Goal: Task Accomplishment & Management: Use online tool/utility

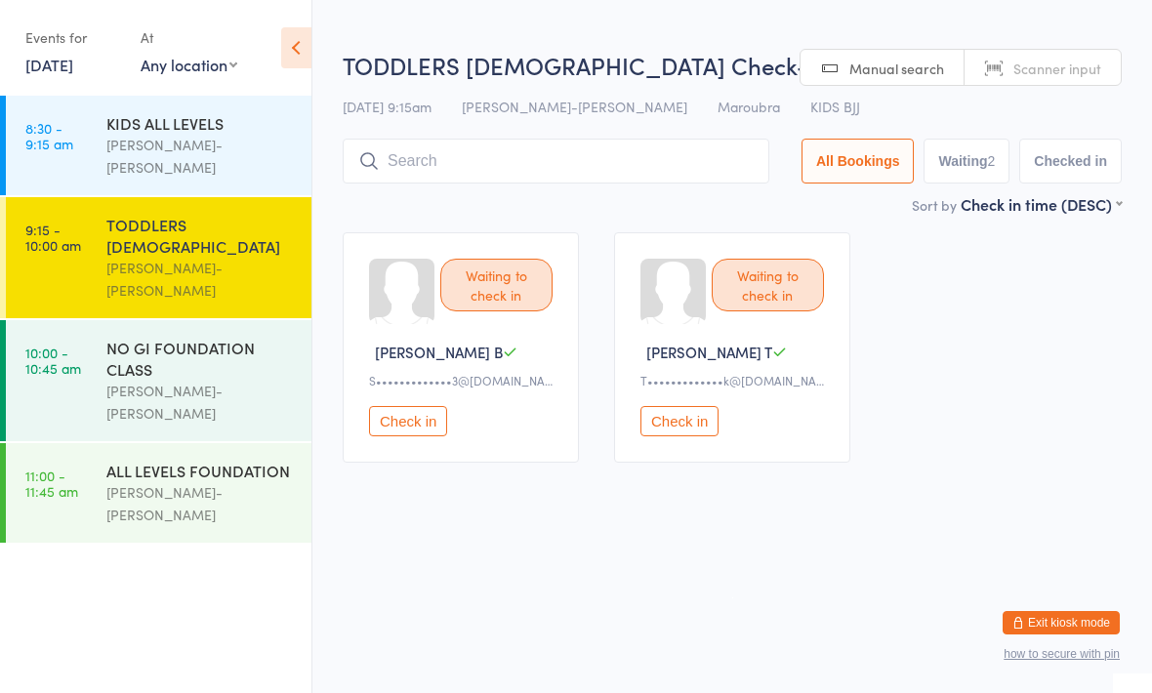
click at [517, 172] on input "search" at bounding box center [556, 161] width 427 height 45
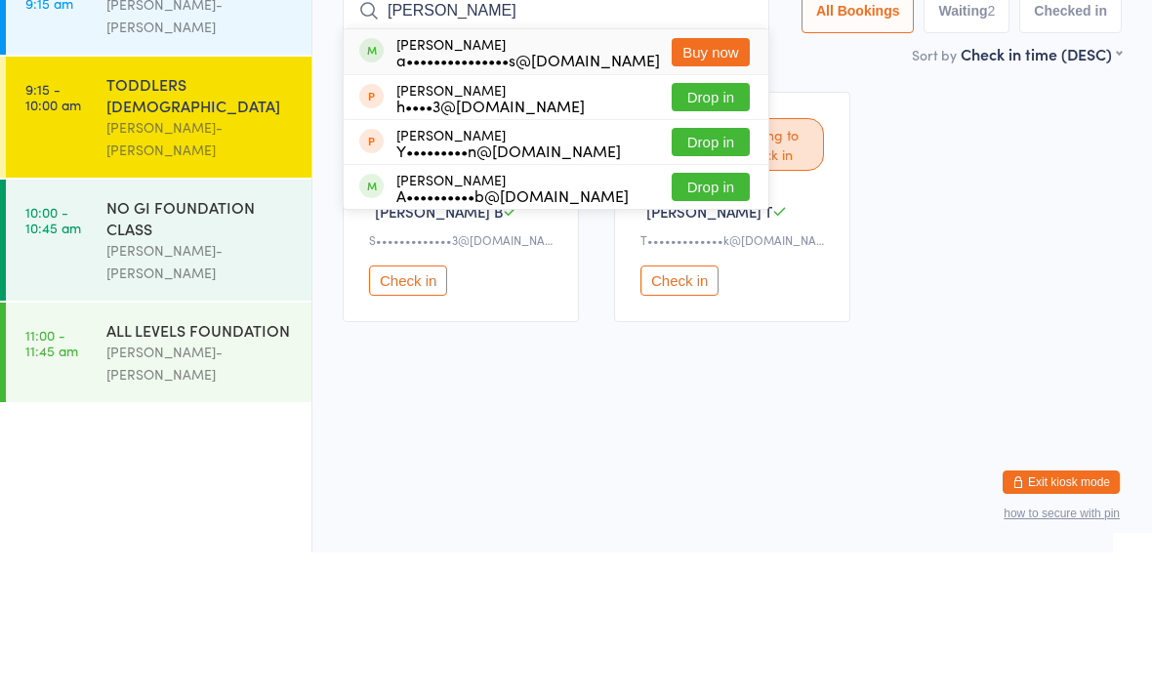
type input "[PERSON_NAME]"
click at [569, 192] on div "a•••••••••••••••s@[DOMAIN_NAME]" at bounding box center [528, 200] width 264 height 16
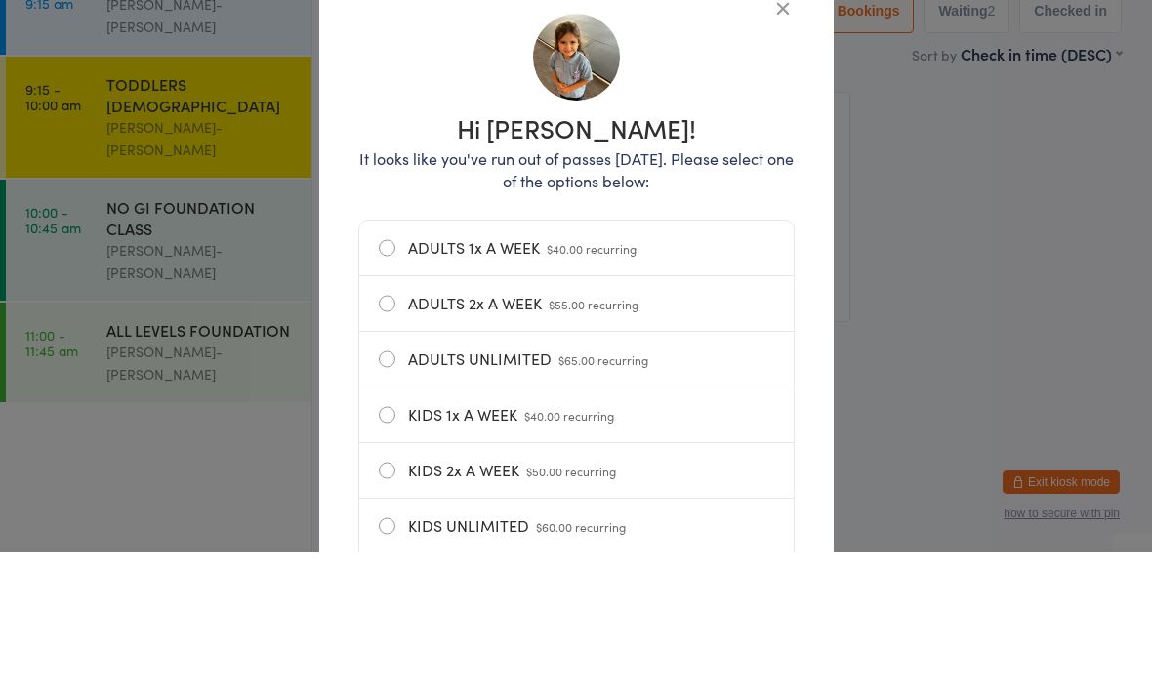
click at [770, 256] on h1 "Hi [PERSON_NAME]!" at bounding box center [576, 268] width 436 height 25
click at [774, 256] on h1 "Hi [PERSON_NAME]!" at bounding box center [576, 268] width 436 height 25
click at [788, 256] on h1 "Hi [PERSON_NAME]!" at bounding box center [576, 268] width 436 height 25
click at [770, 256] on h1 "Hi [PERSON_NAME]!" at bounding box center [576, 268] width 436 height 25
click at [776, 256] on h1 "Hi [PERSON_NAME]!" at bounding box center [576, 268] width 436 height 25
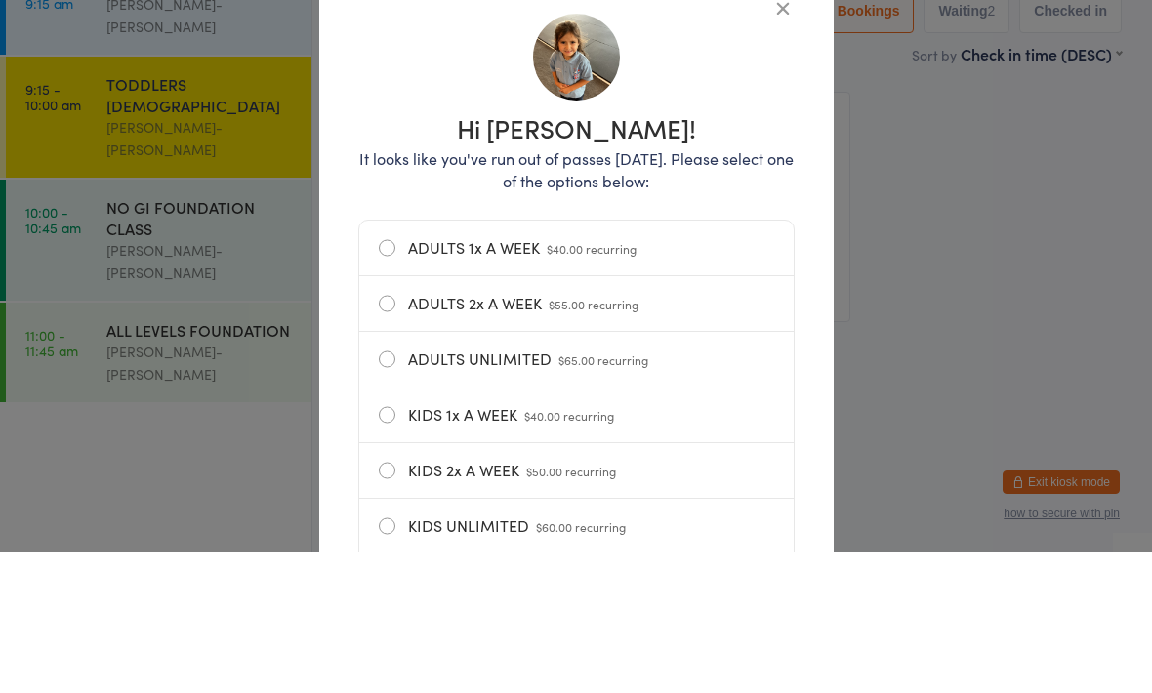
scroll to position [27, 0]
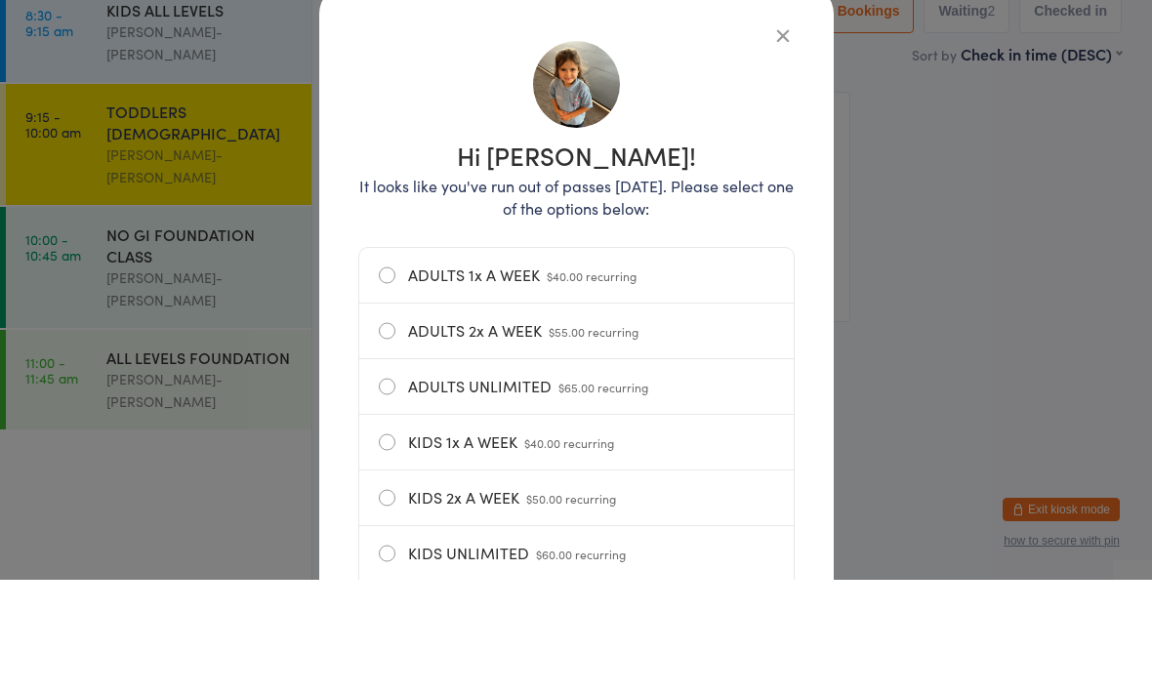
click at [784, 154] on icon "button" at bounding box center [782, 148] width 21 height 21
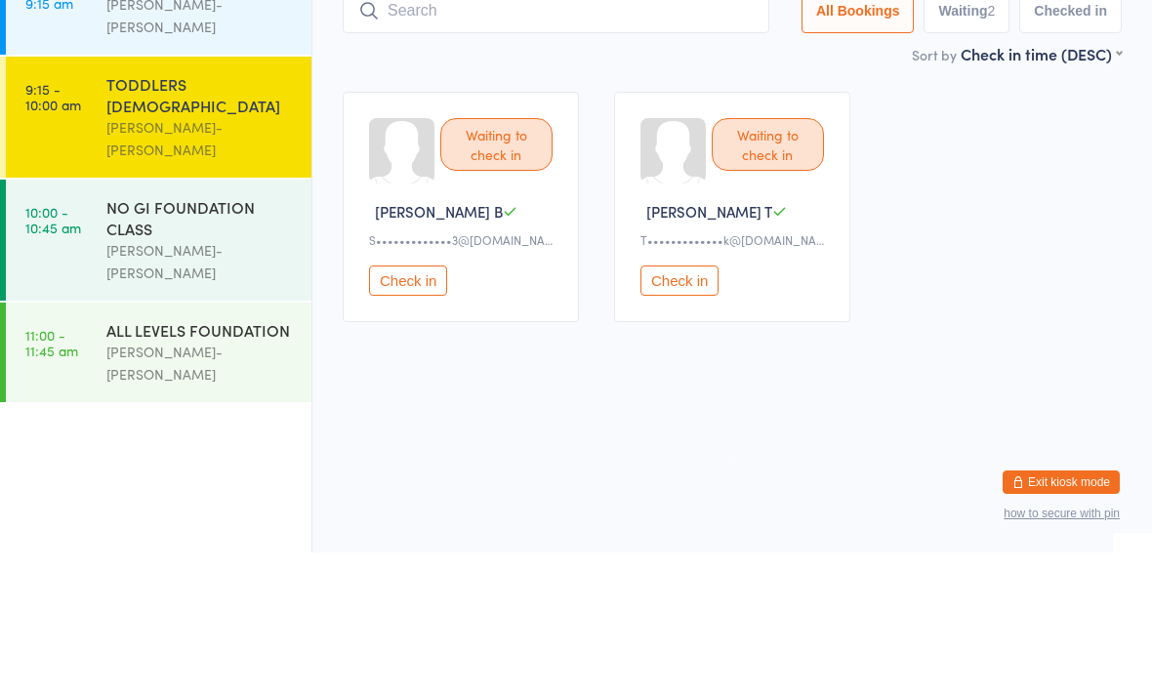
click at [489, 52] on h2 "TODDLERS [DEMOGRAPHIC_DATA] Check-in" at bounding box center [732, 43] width 779 height 32
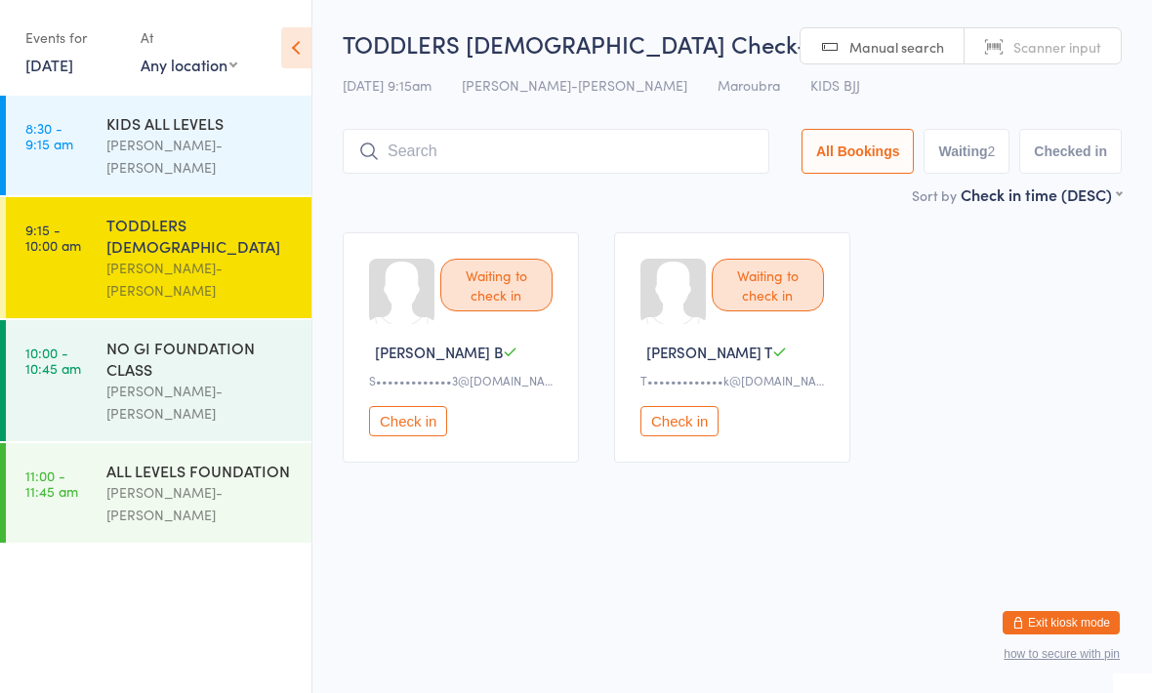
click at [561, 143] on input "search" at bounding box center [556, 151] width 427 height 45
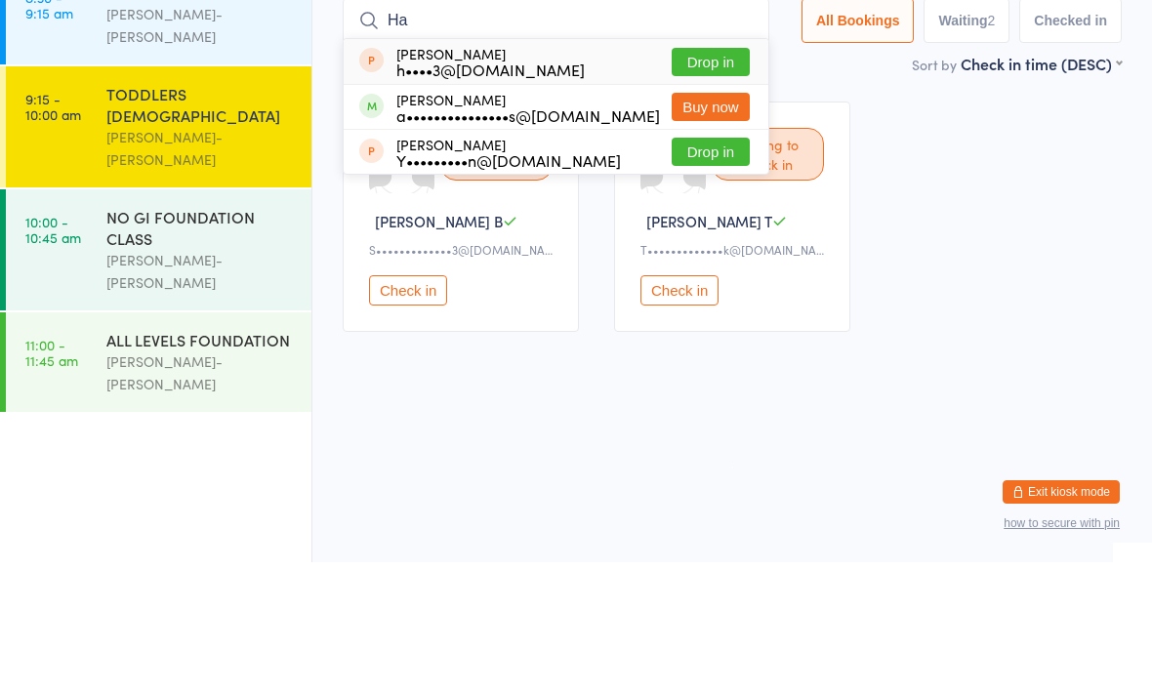
type input "H"
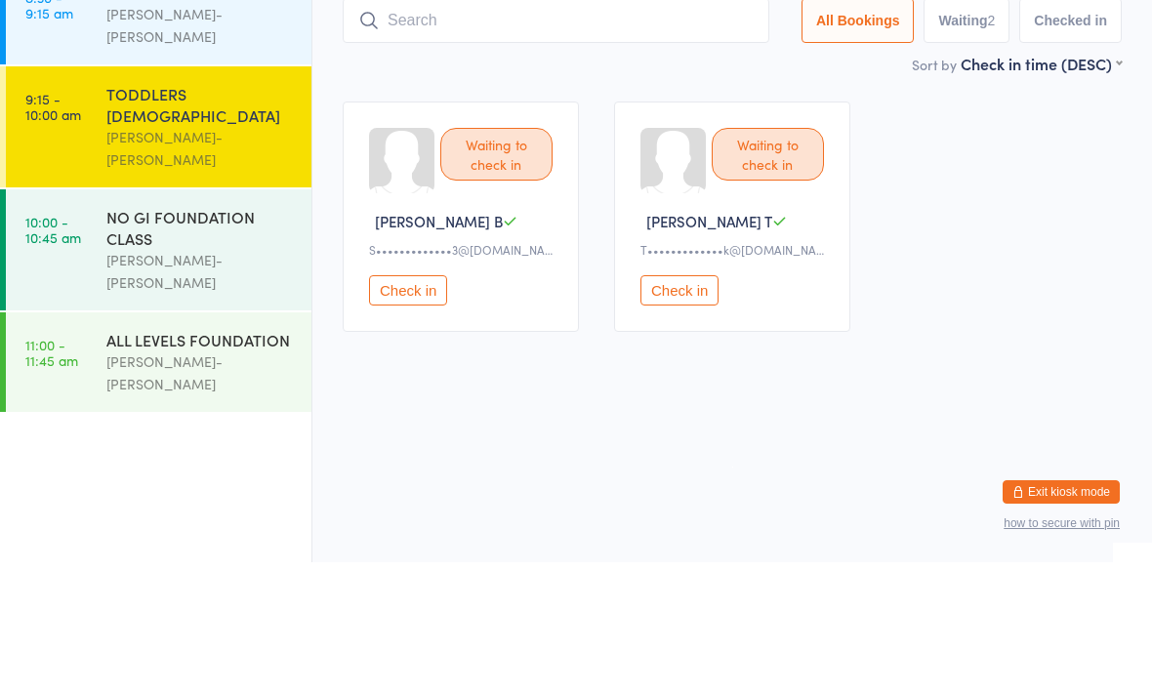
click at [1072, 215] on div "Waiting to check in [PERSON_NAME] B S•••••••••••••3@[DOMAIN_NAME] Check in Wait…" at bounding box center [732, 348] width 814 height 266
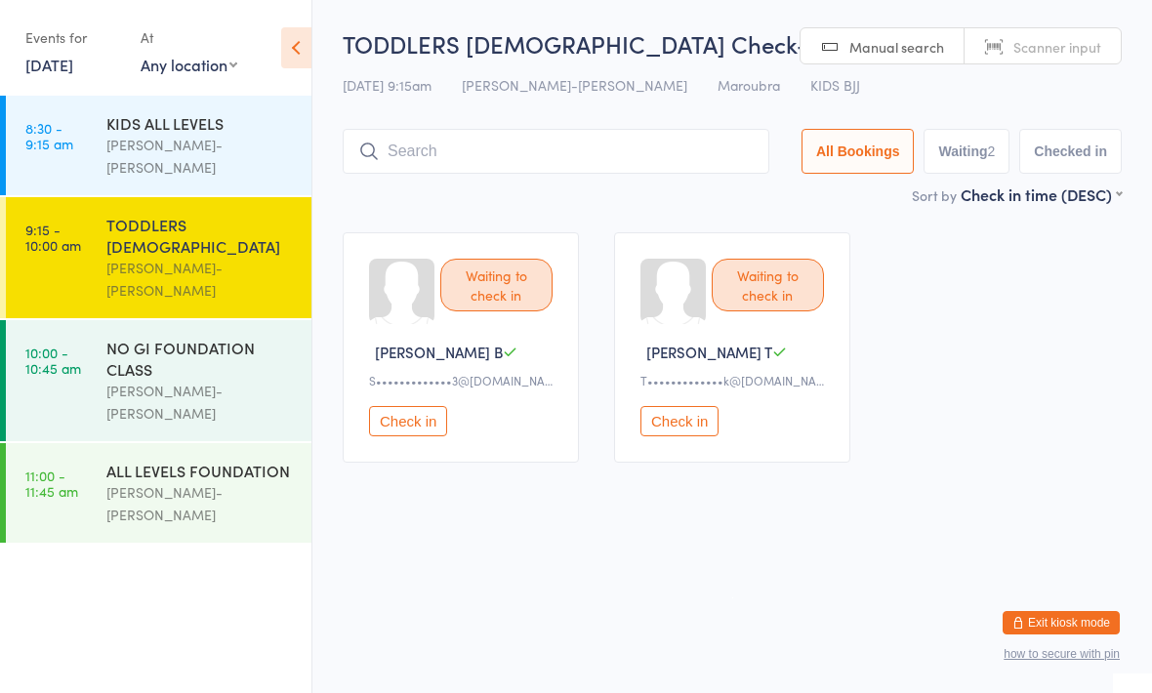
click at [435, 155] on input "search" at bounding box center [556, 151] width 427 height 45
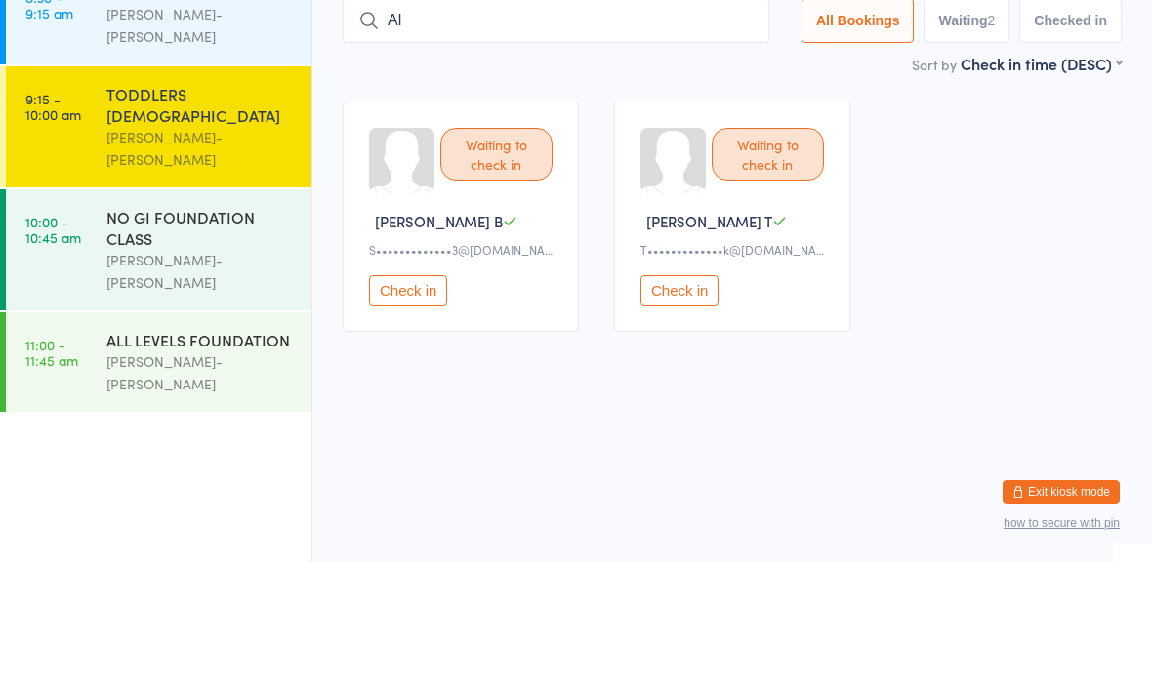
type input "A"
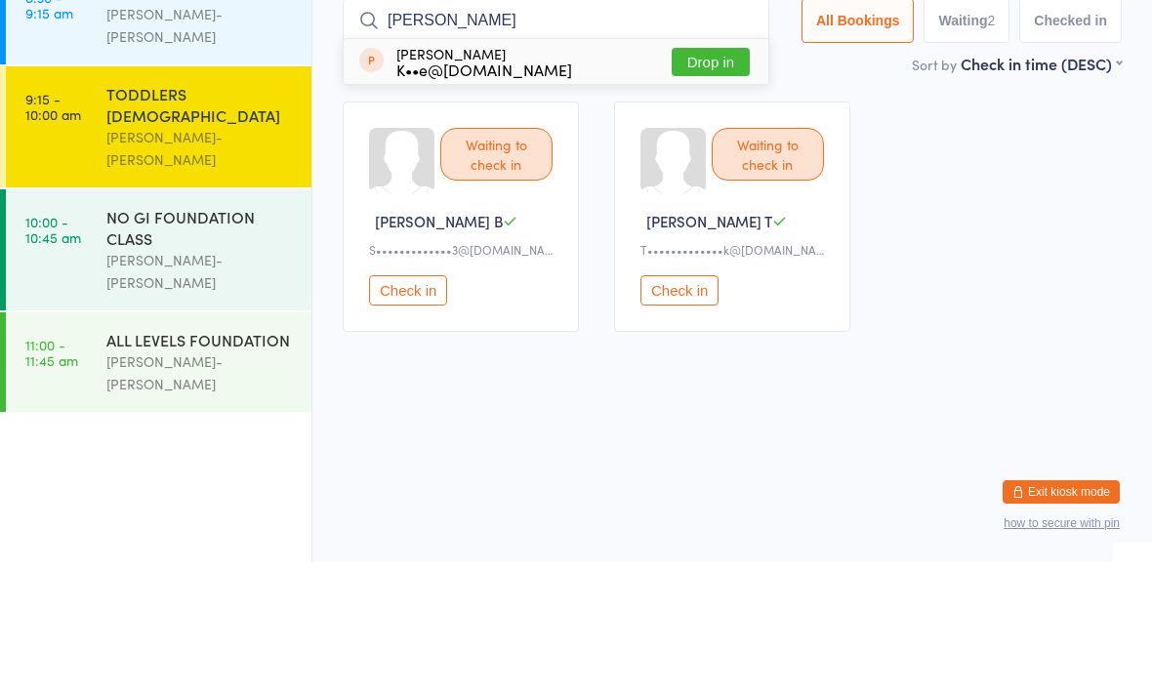
type input "[PERSON_NAME]"
click at [511, 177] on div "[PERSON_NAME] K••e@[DOMAIN_NAME]" at bounding box center [484, 192] width 176 height 31
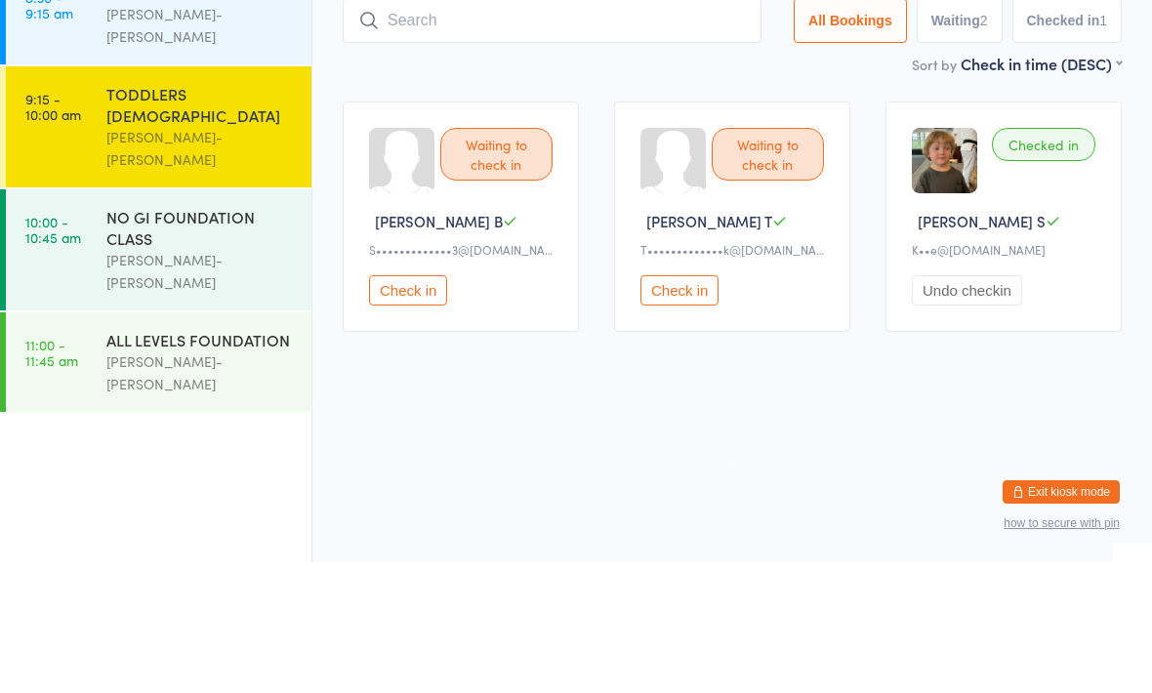
click at [746, 184] on div "Sort by Check in time (DESC) First name (ASC) First name (DESC) Last name (ASC)…" at bounding box center [732, 194] width 779 height 21
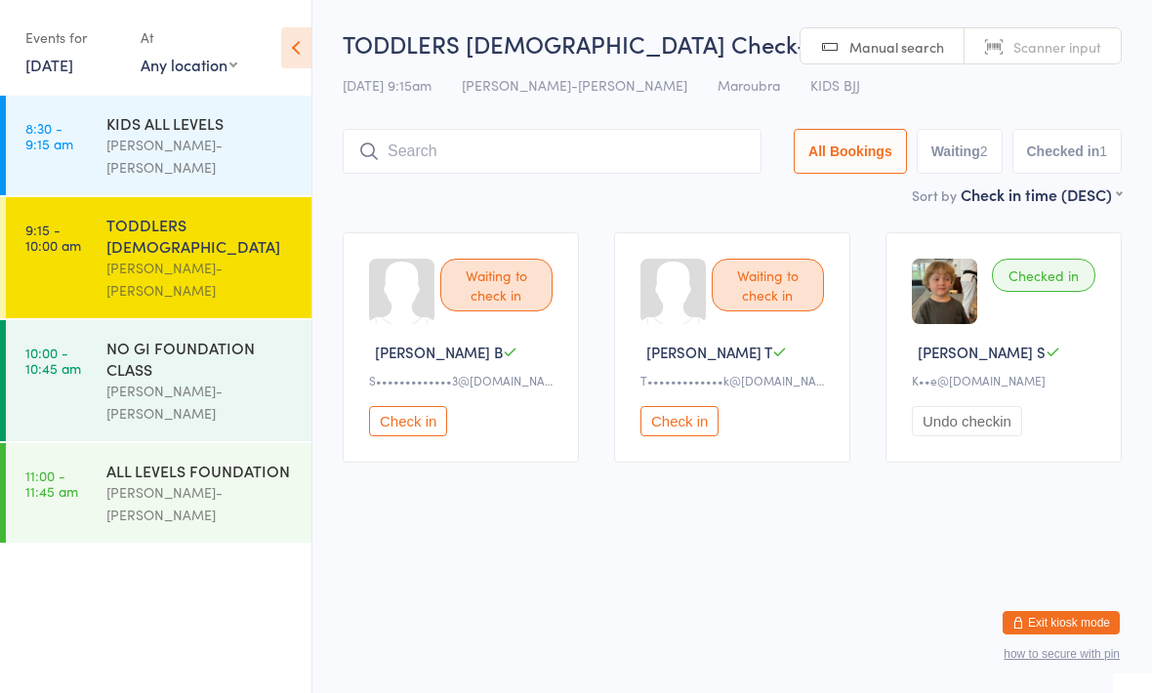
click at [721, 645] on html "You have now entered Kiosk Mode. Members will be able to check themselves in us…" at bounding box center [576, 346] width 1152 height 693
click at [109, 257] on div "[PERSON_NAME]-[PERSON_NAME]" at bounding box center [200, 279] width 188 height 45
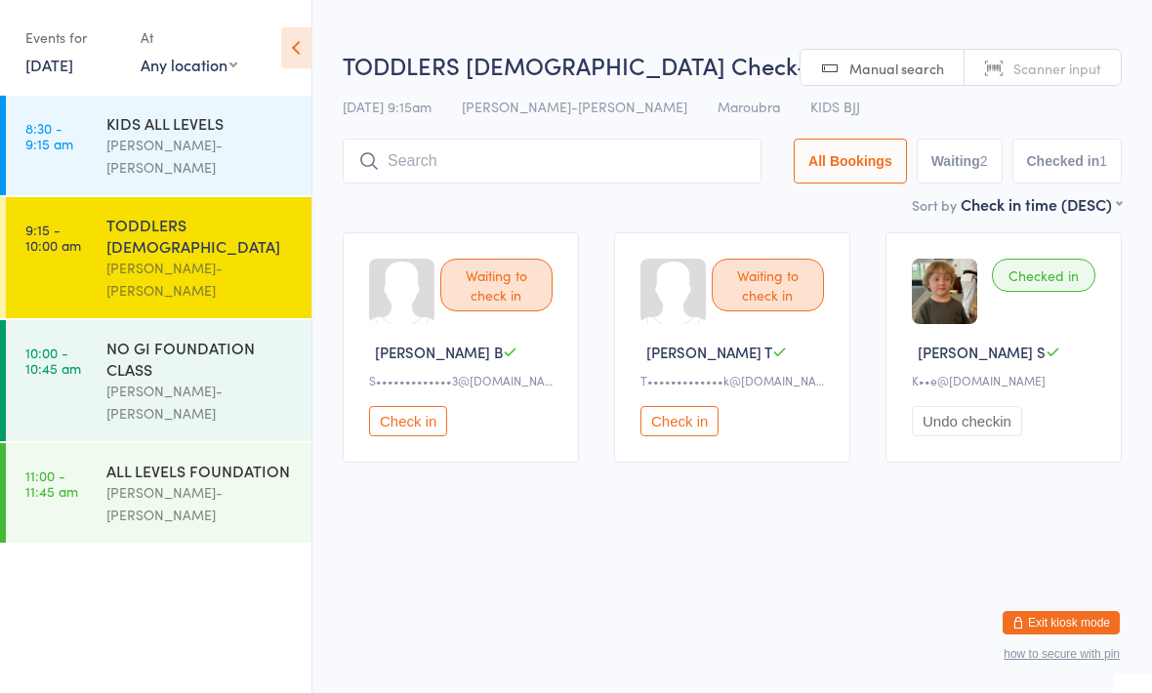
click at [438, 167] on input "search" at bounding box center [552, 161] width 419 height 45
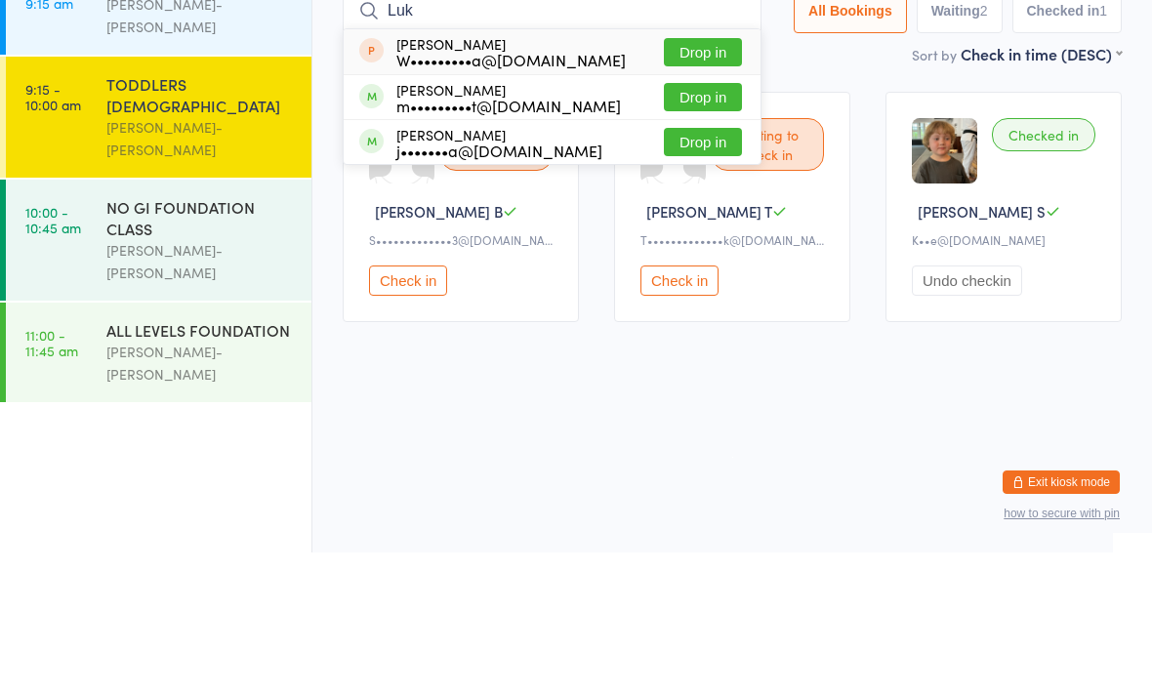
type input "Luk"
click at [492, 238] on div "m•••••••••t@[DOMAIN_NAME]" at bounding box center [508, 246] width 225 height 16
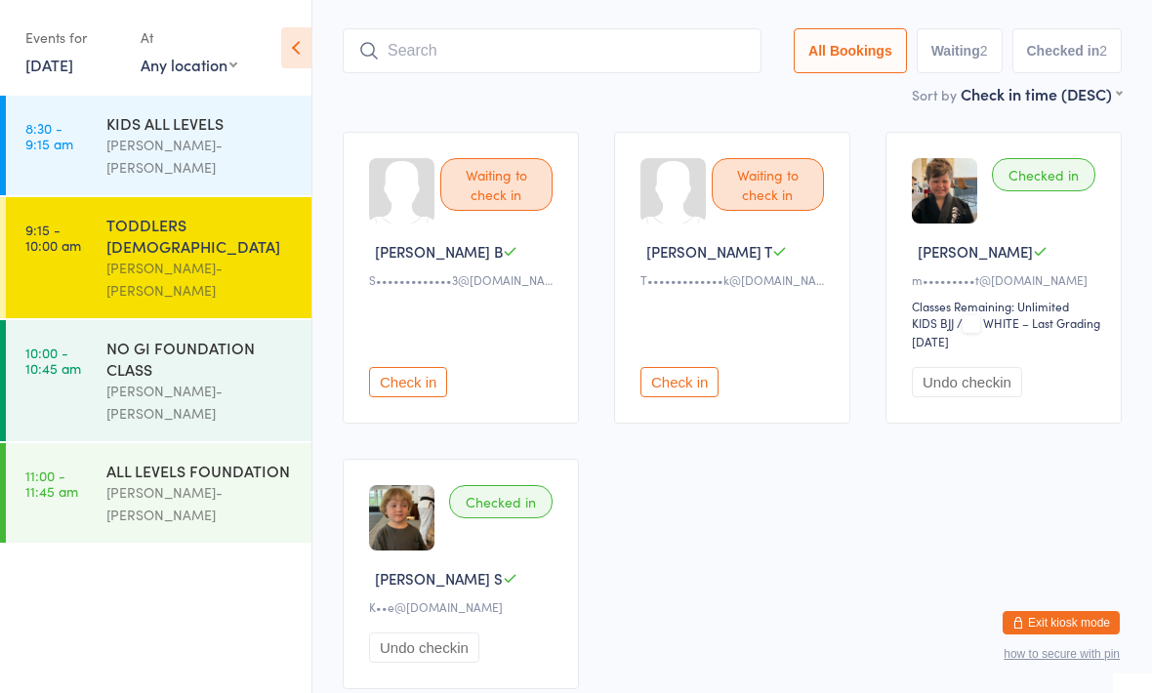
scroll to position [88, 0]
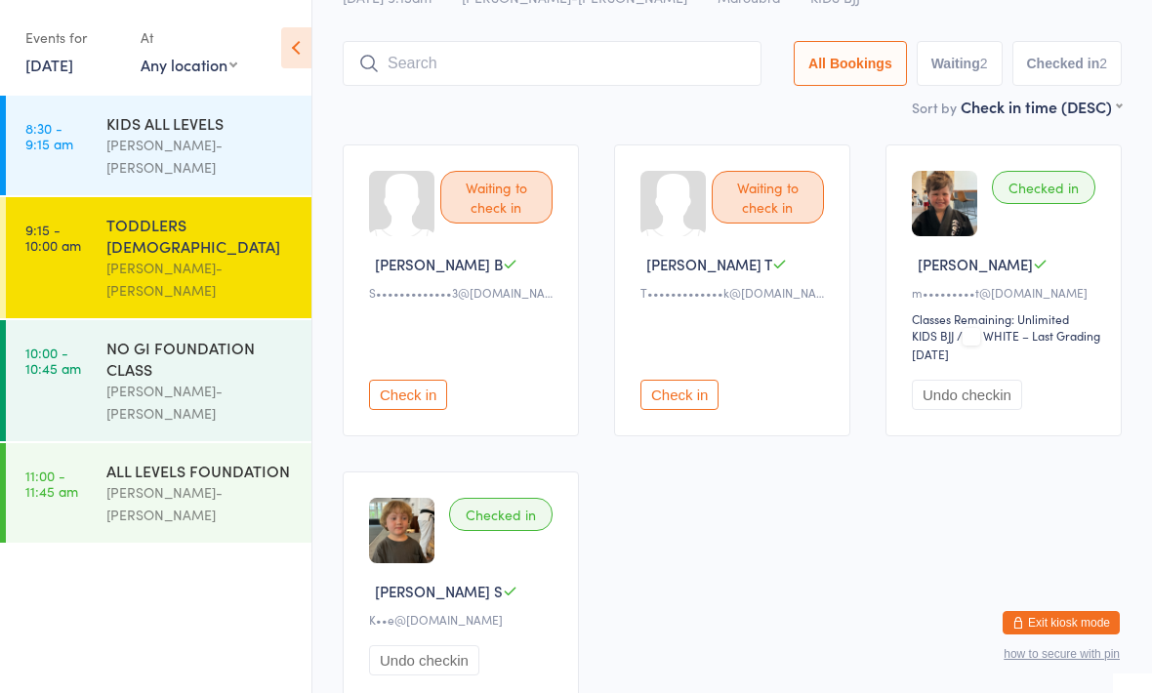
click at [683, 400] on button "Check in" at bounding box center [680, 395] width 78 height 30
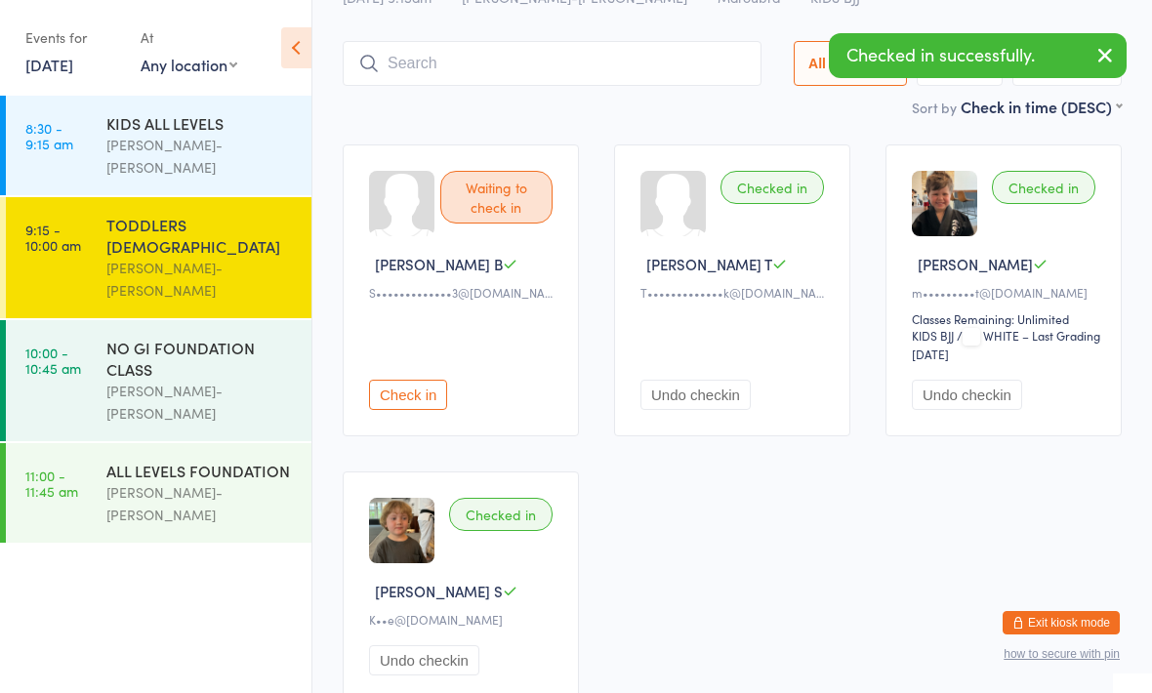
click at [418, 402] on button "Check in" at bounding box center [408, 395] width 78 height 30
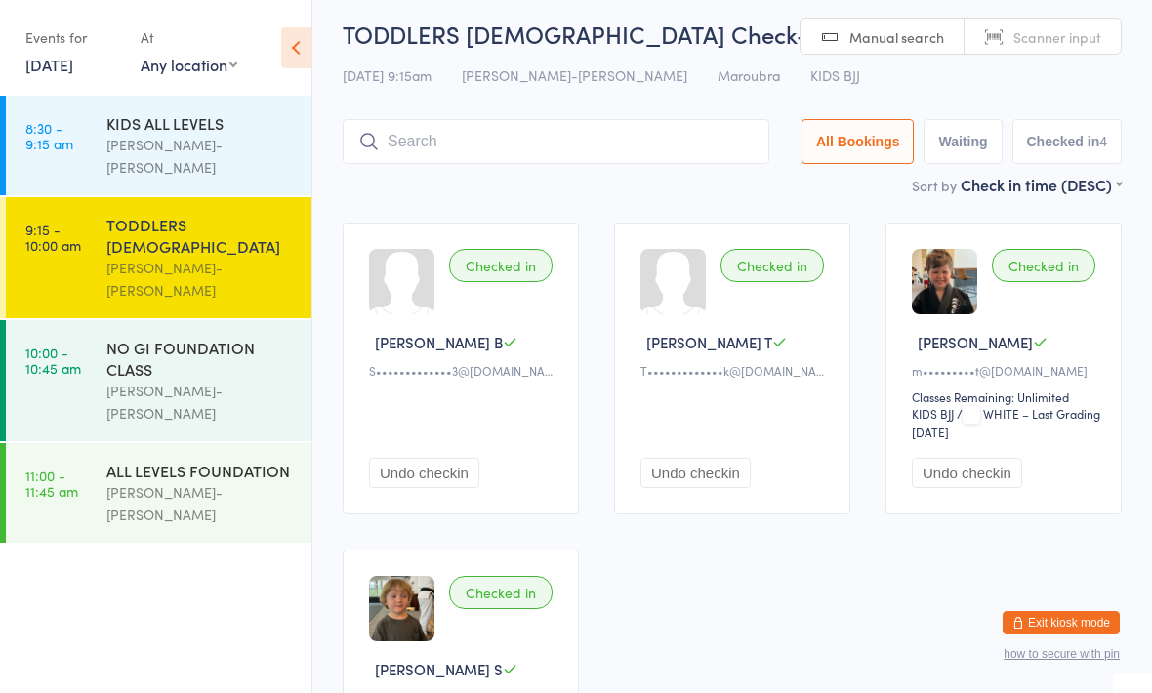
scroll to position [0, 0]
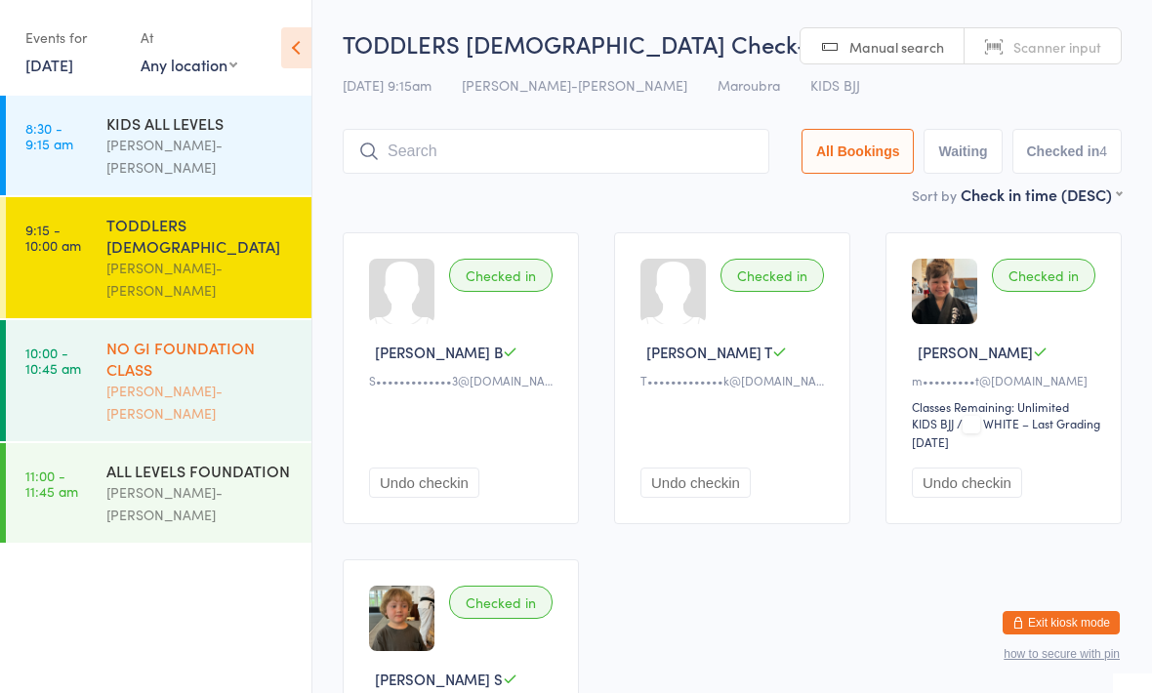
click at [242, 337] on div "NO GI FOUNDATION CLASS" at bounding box center [200, 358] width 188 height 43
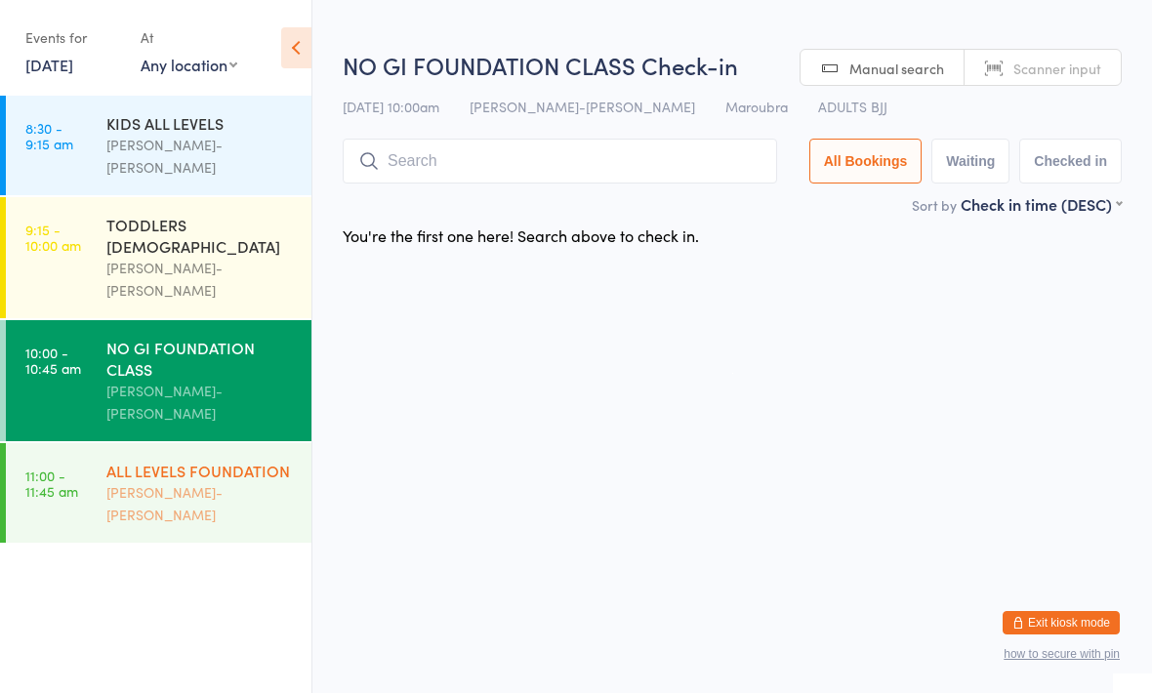
click at [244, 481] on div "[PERSON_NAME]-[PERSON_NAME]" at bounding box center [200, 503] width 188 height 45
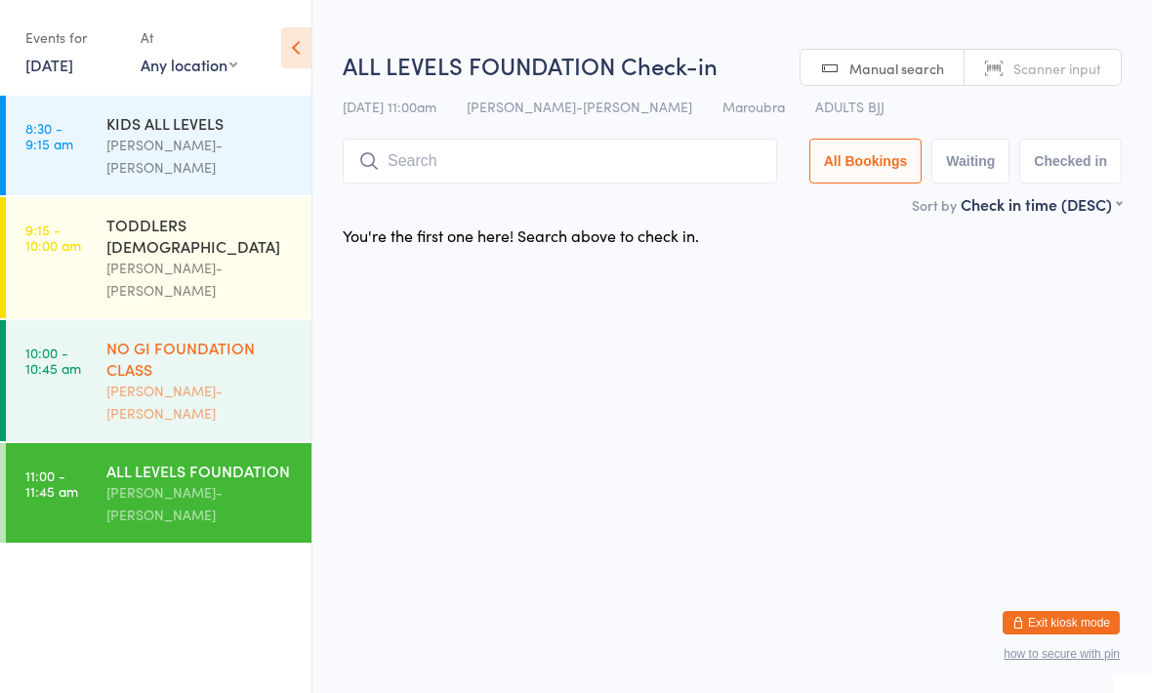
click at [291, 337] on div "NO GI FOUNDATION CLASS" at bounding box center [200, 358] width 188 height 43
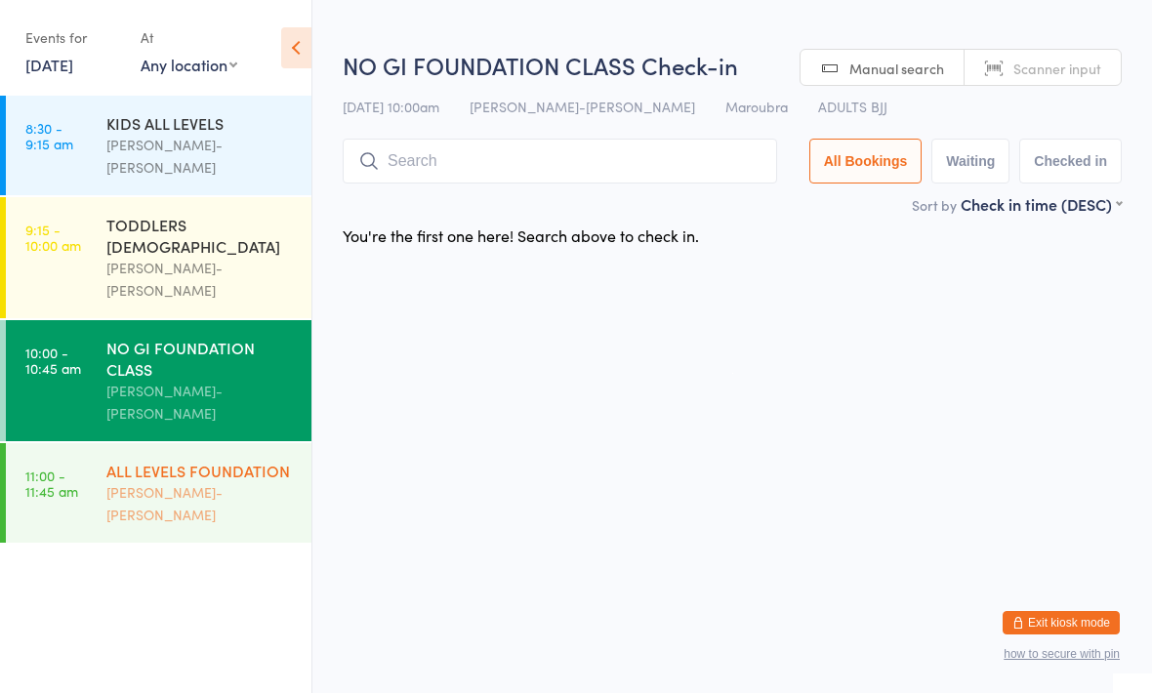
click at [201, 443] on div "ALL LEVELS FOUNDATION [PERSON_NAME]-[PERSON_NAME]" at bounding box center [208, 493] width 205 height 100
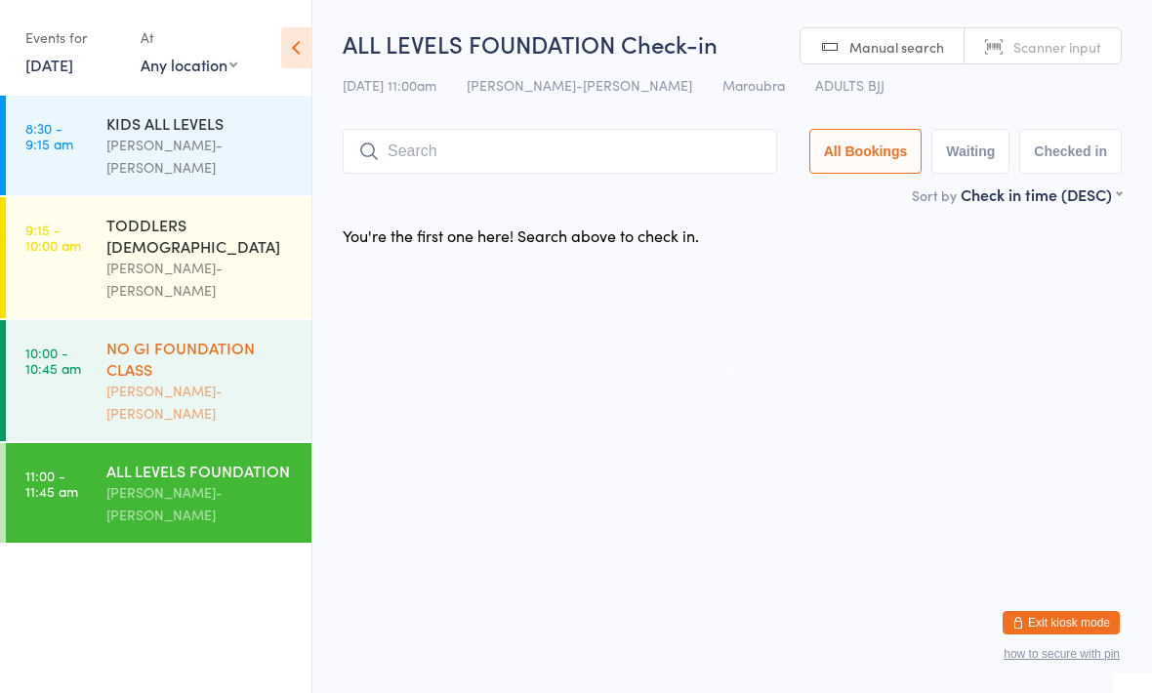
click at [285, 337] on div "NO GI FOUNDATION CLASS" at bounding box center [200, 358] width 188 height 43
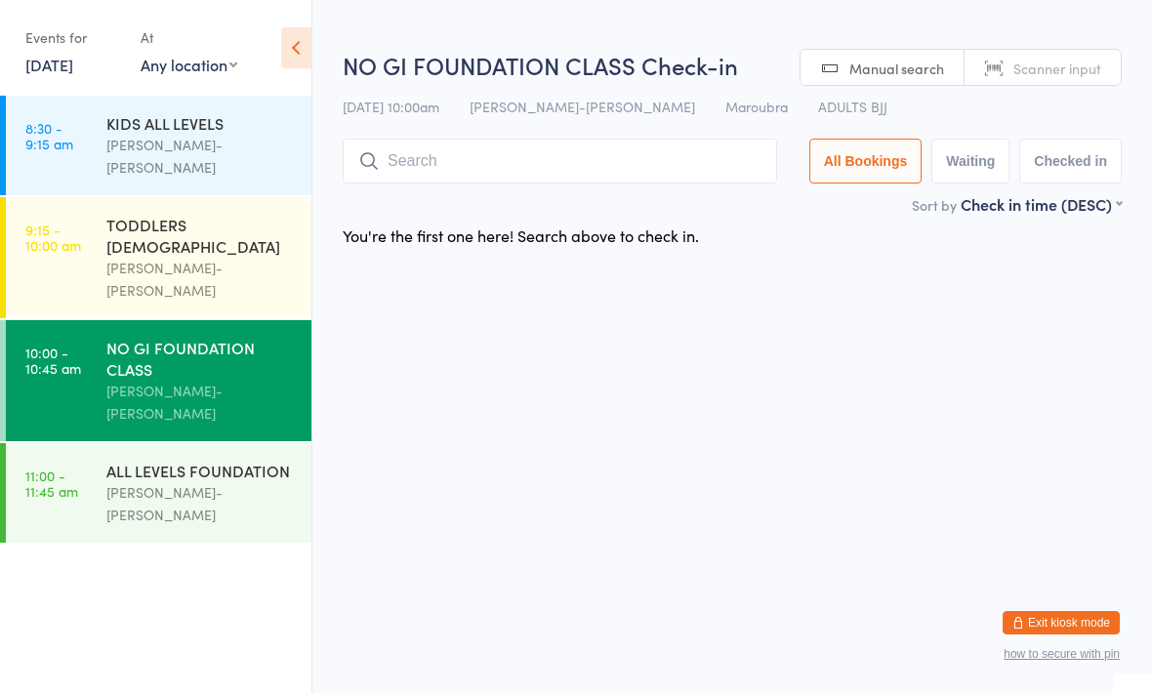
click at [660, 155] on input "search" at bounding box center [560, 161] width 434 height 45
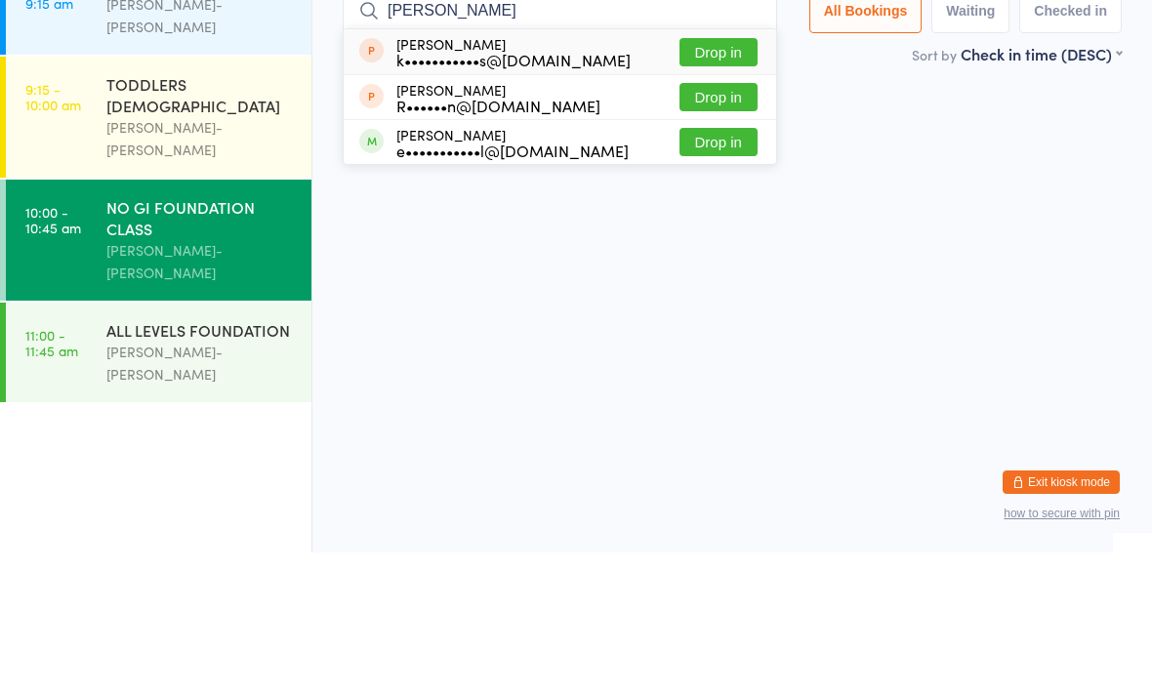
type input "[PERSON_NAME]"
click at [709, 269] on button "Drop in" at bounding box center [719, 283] width 78 height 28
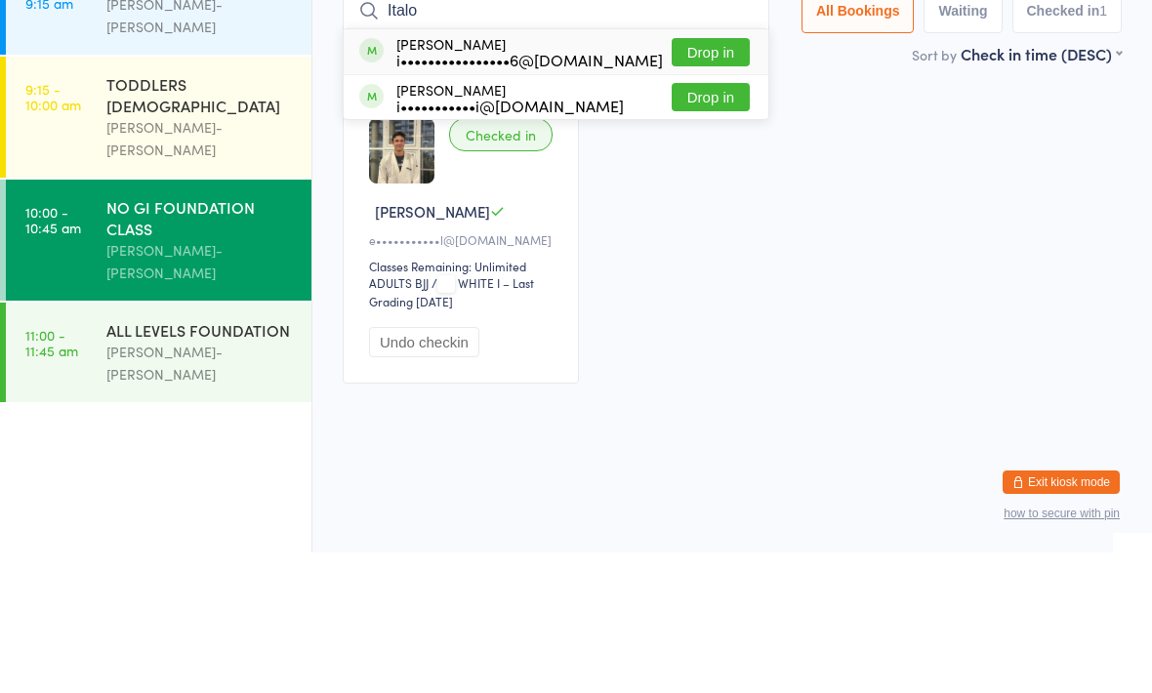
type input "Italo"
click at [696, 224] on button "Drop in" at bounding box center [711, 238] width 78 height 28
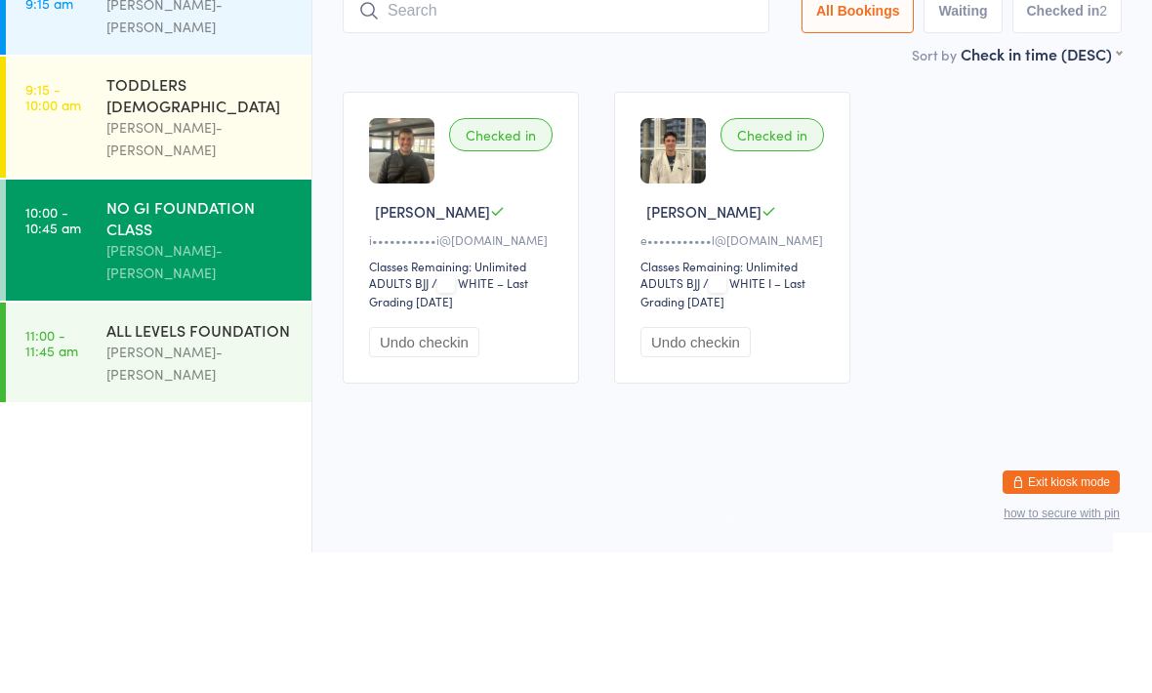
click at [531, 129] on input "search" at bounding box center [556, 151] width 427 height 45
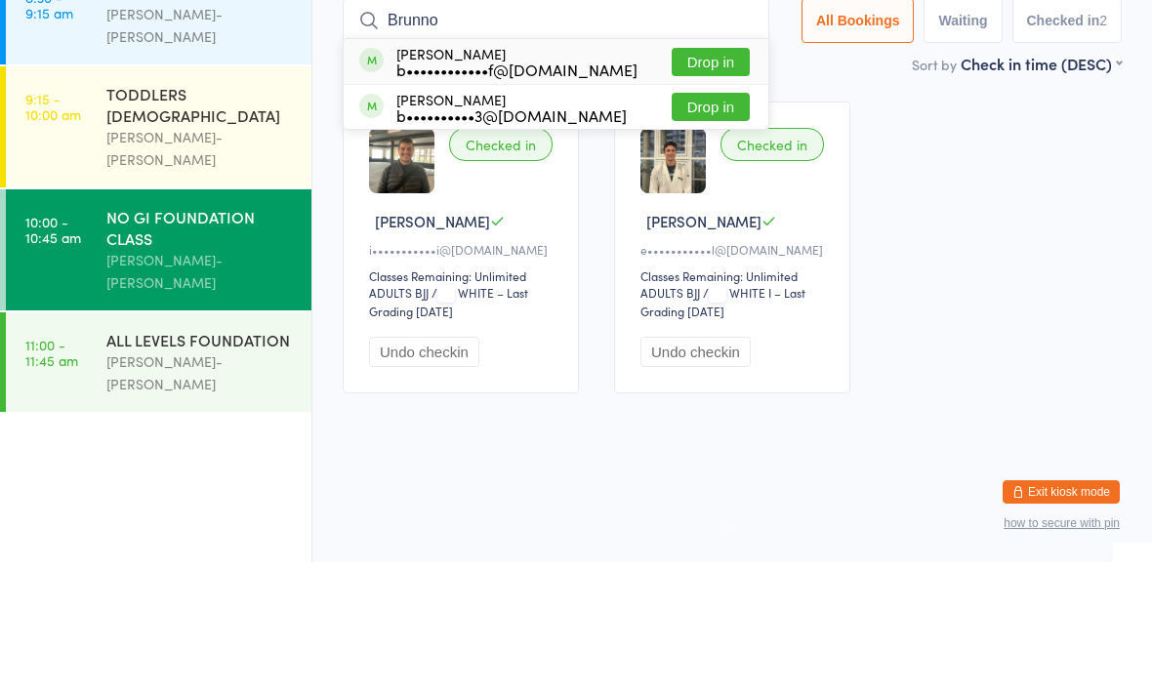
type input "Brunno"
click at [511, 192] on div "b••••••••••••f@[DOMAIN_NAME]" at bounding box center [516, 200] width 241 height 16
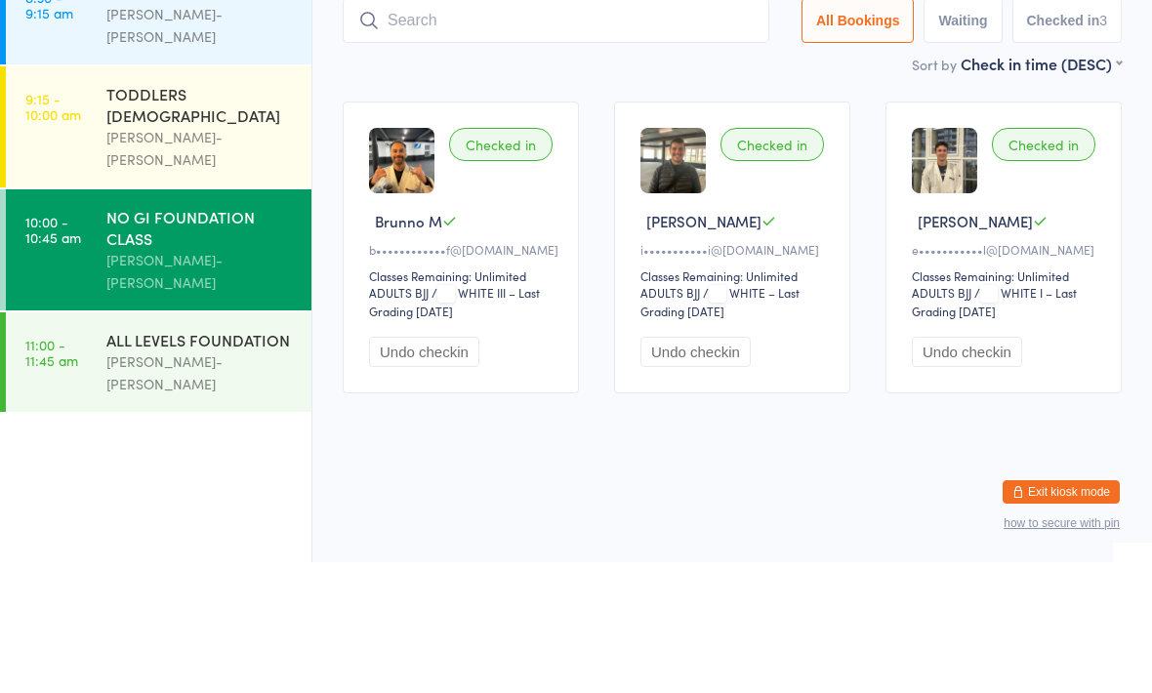
click at [184, 398] on ul "8:30 - 9:15 am KIDS ALL LEVELS [PERSON_NAME]-[PERSON_NAME] 9:15 - 10:00 am TODD…" at bounding box center [155, 395] width 311 height 598
click at [171, 425] on ul "8:30 - 9:15 am KIDS ALL LEVELS [PERSON_NAME]-[PERSON_NAME] 9:15 - 10:00 am TODD…" at bounding box center [155, 395] width 311 height 598
click at [164, 390] on ul "8:30 - 9:15 am KIDS ALL LEVELS [PERSON_NAME]-[PERSON_NAME] 9:15 - 10:00 am TODD…" at bounding box center [155, 395] width 311 height 598
click at [212, 378] on ul "8:30 - 9:15 am KIDS ALL LEVELS [PERSON_NAME]-[PERSON_NAME] 9:15 - 10:00 am TODD…" at bounding box center [155, 395] width 311 height 598
click at [194, 423] on ul "8:30 - 9:15 am KIDS ALL LEVELS [PERSON_NAME]-[PERSON_NAME] 9:15 - 10:00 am TODD…" at bounding box center [155, 395] width 311 height 598
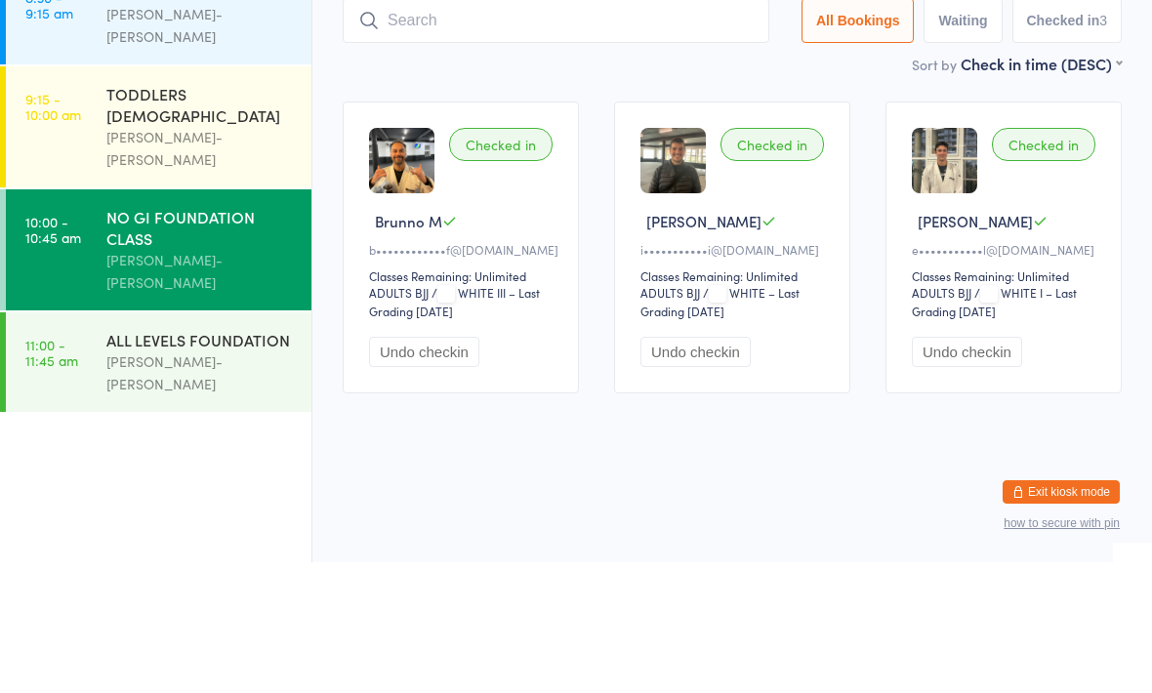
click at [188, 404] on ul "8:30 - 9:15 am KIDS ALL LEVELS [PERSON_NAME]-[PERSON_NAME] 9:15 - 10:00 am TODD…" at bounding box center [155, 395] width 311 height 598
click at [229, 481] on div "[PERSON_NAME]-[PERSON_NAME]" at bounding box center [200, 503] width 188 height 45
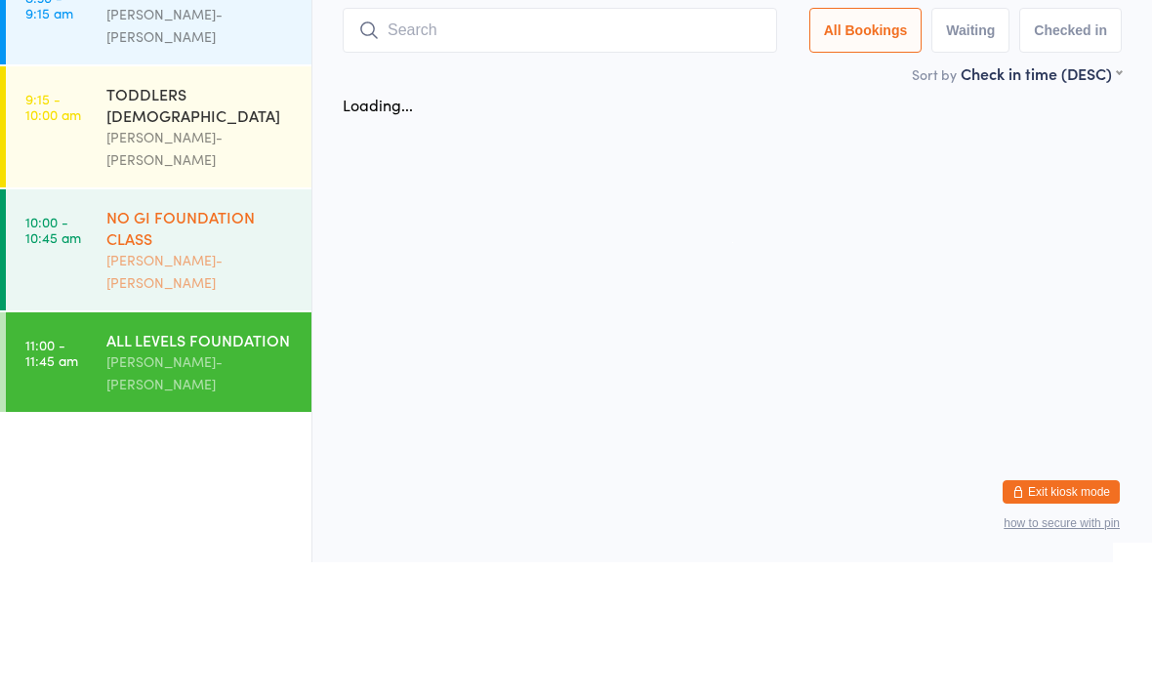
click at [250, 380] on div "[PERSON_NAME]-[PERSON_NAME]" at bounding box center [200, 402] width 188 height 45
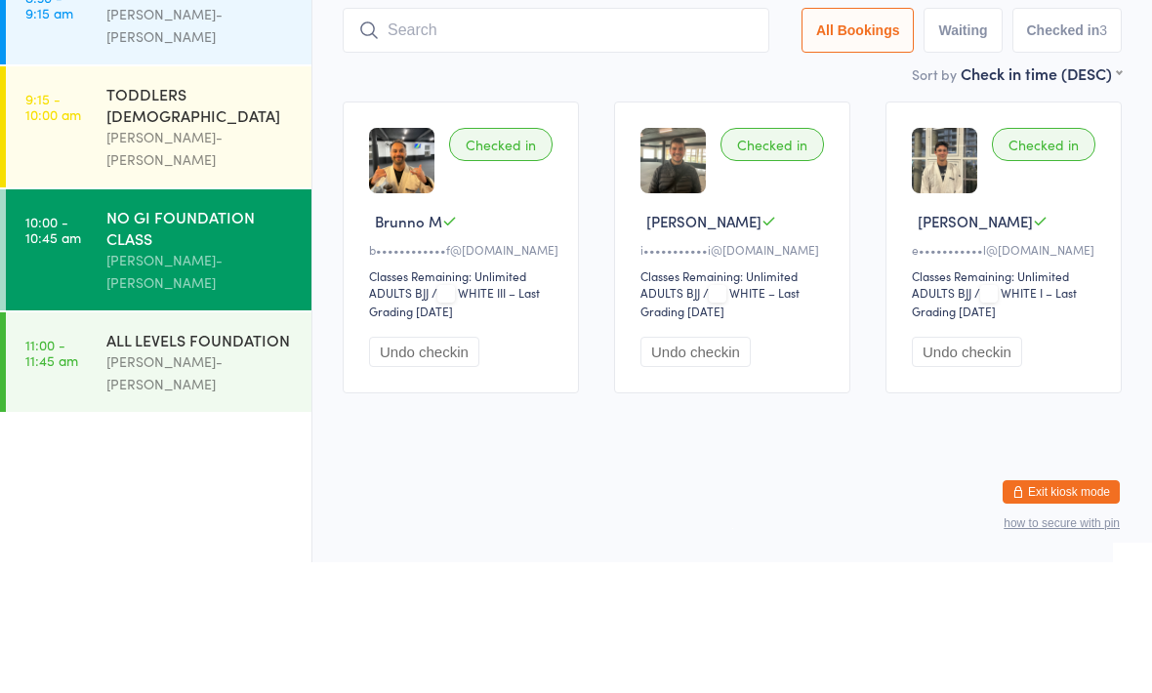
click at [230, 408] on ul "8:30 - 9:15 am KIDS ALL LEVELS [PERSON_NAME]-[PERSON_NAME] 9:15 - 10:00 am TODD…" at bounding box center [155, 395] width 311 height 598
click at [160, 406] on ul "8:30 - 9:15 am KIDS ALL LEVELS [PERSON_NAME]-[PERSON_NAME] 9:15 - 10:00 am TODD…" at bounding box center [155, 395] width 311 height 598
click at [133, 386] on ul "8:30 - 9:15 am KIDS ALL LEVELS [PERSON_NAME]-[PERSON_NAME] 9:15 - 10:00 am TODD…" at bounding box center [155, 395] width 311 height 598
click at [135, 382] on ul "8:30 - 9:15 am KIDS ALL LEVELS [PERSON_NAME]-[PERSON_NAME] 9:15 - 10:00 am TODD…" at bounding box center [155, 395] width 311 height 598
click at [100, 320] on link "10:00 - 10:45 am NO GI FOUNDATION CLASS [PERSON_NAME]-[PERSON_NAME]" at bounding box center [159, 380] width 306 height 121
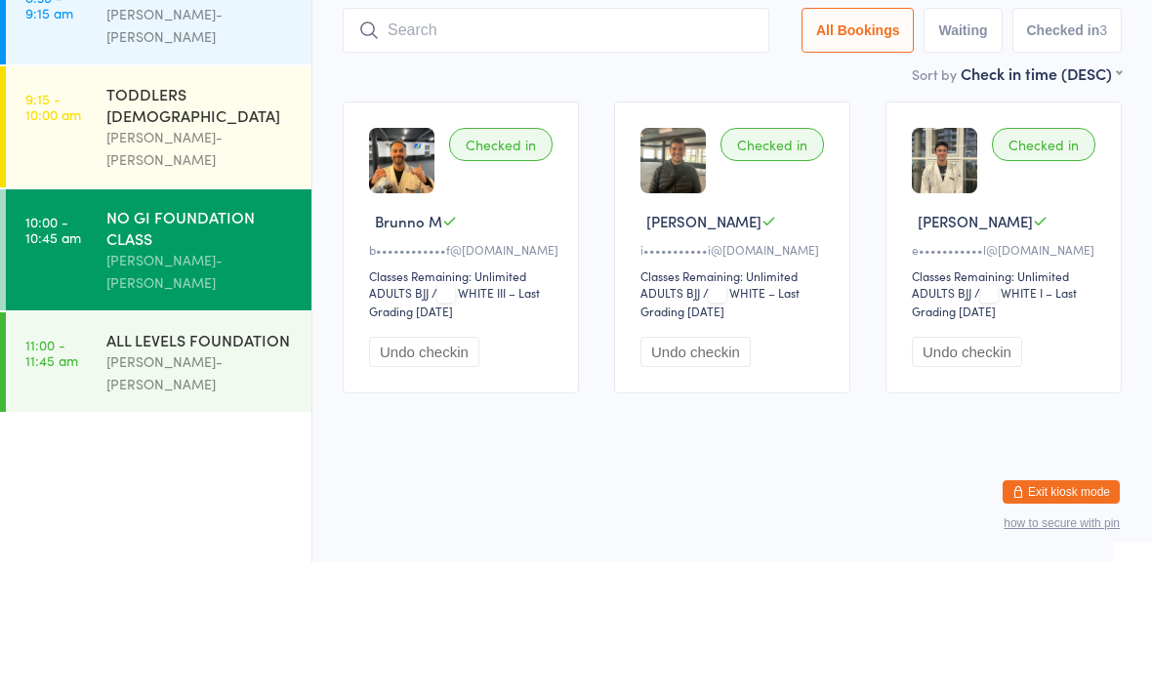
click at [141, 412] on ul "8:30 - 9:15 am KIDS ALL LEVELS [PERSON_NAME]-[PERSON_NAME] 9:15 - 10:00 am TODD…" at bounding box center [155, 395] width 311 height 598
click at [116, 411] on ul "8:30 - 9:15 am KIDS ALL LEVELS [PERSON_NAME]-[PERSON_NAME] 9:15 - 10:00 am TODD…" at bounding box center [155, 395] width 311 height 598
click at [126, 399] on ul "8:30 - 9:15 am KIDS ALL LEVELS [PERSON_NAME]-[PERSON_NAME] 9:15 - 10:00 am TODD…" at bounding box center [155, 395] width 311 height 598
click at [144, 414] on ul "8:30 - 9:15 am KIDS ALL LEVELS [PERSON_NAME]-[PERSON_NAME] 9:15 - 10:00 am TODD…" at bounding box center [155, 395] width 311 height 598
click at [220, 397] on ul "8:30 - 9:15 am KIDS ALL LEVELS [PERSON_NAME]-[PERSON_NAME] 9:15 - 10:00 am TODD…" at bounding box center [155, 395] width 311 height 598
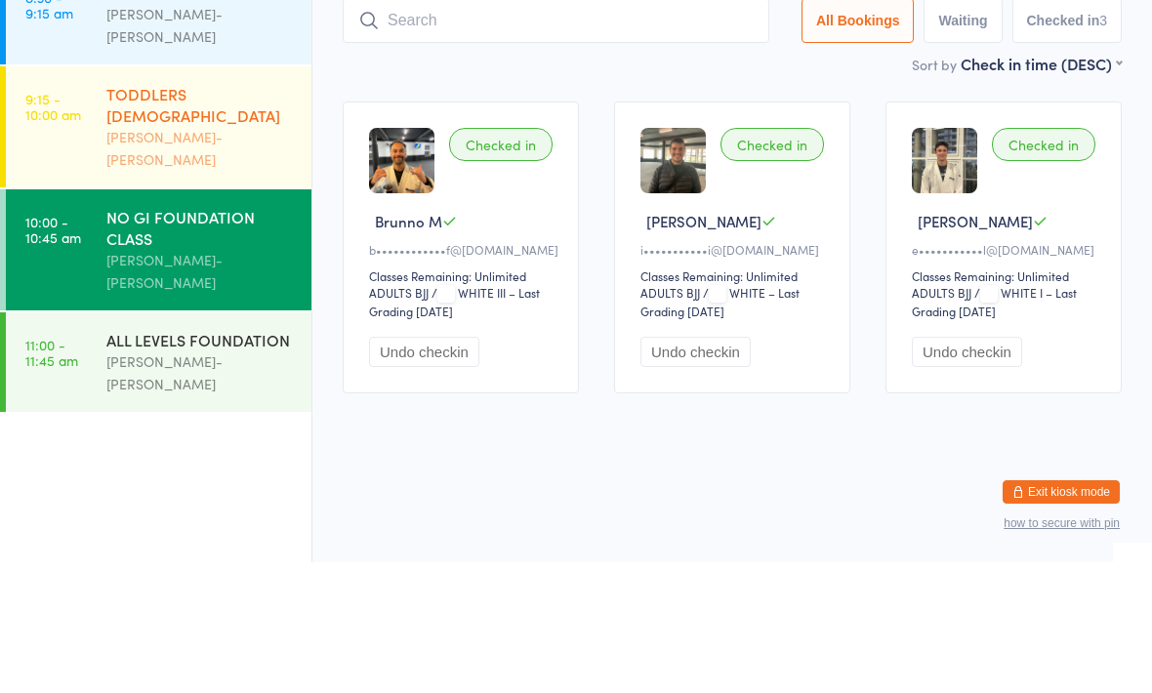
click at [239, 216] on div "TODDLERS [DEMOGRAPHIC_DATA]" at bounding box center [200, 235] width 188 height 43
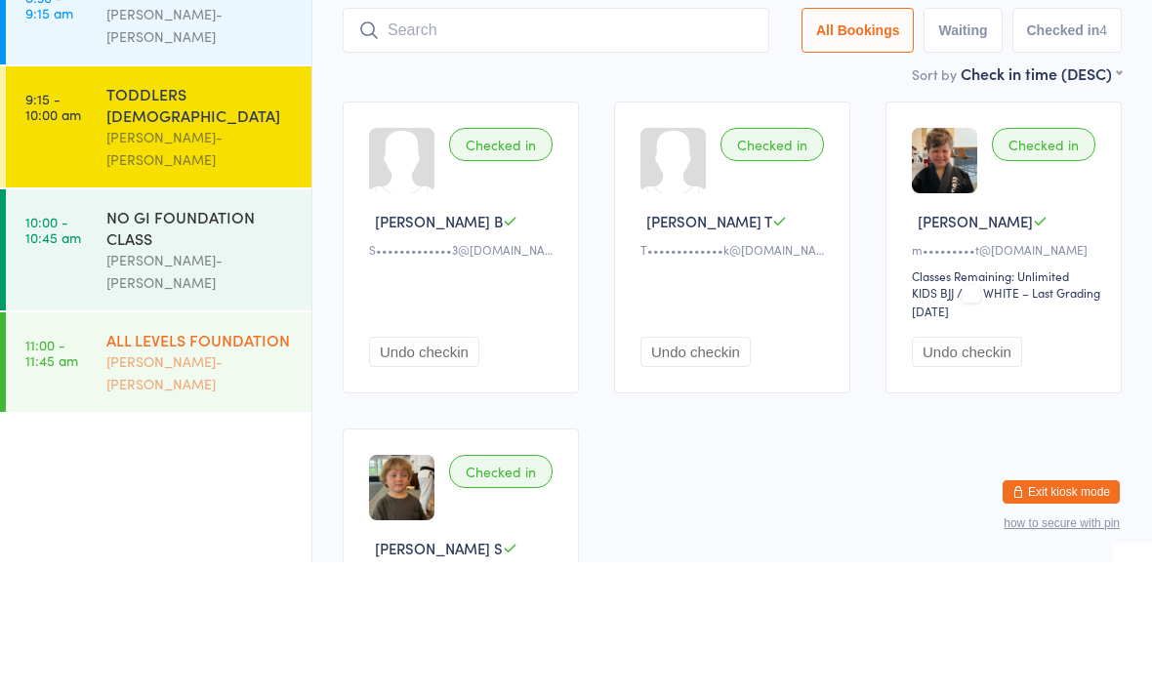
click at [196, 481] on div "[PERSON_NAME]-[PERSON_NAME]" at bounding box center [200, 503] width 188 height 45
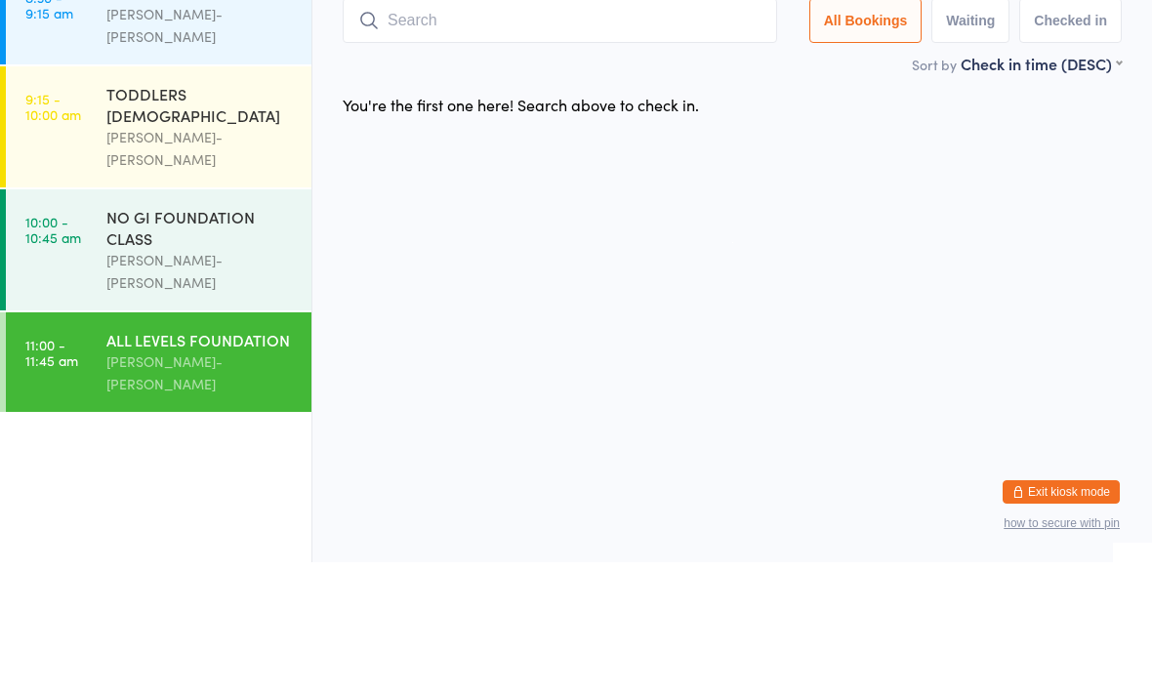
click at [535, 162] on input "search" at bounding box center [560, 151] width 434 height 45
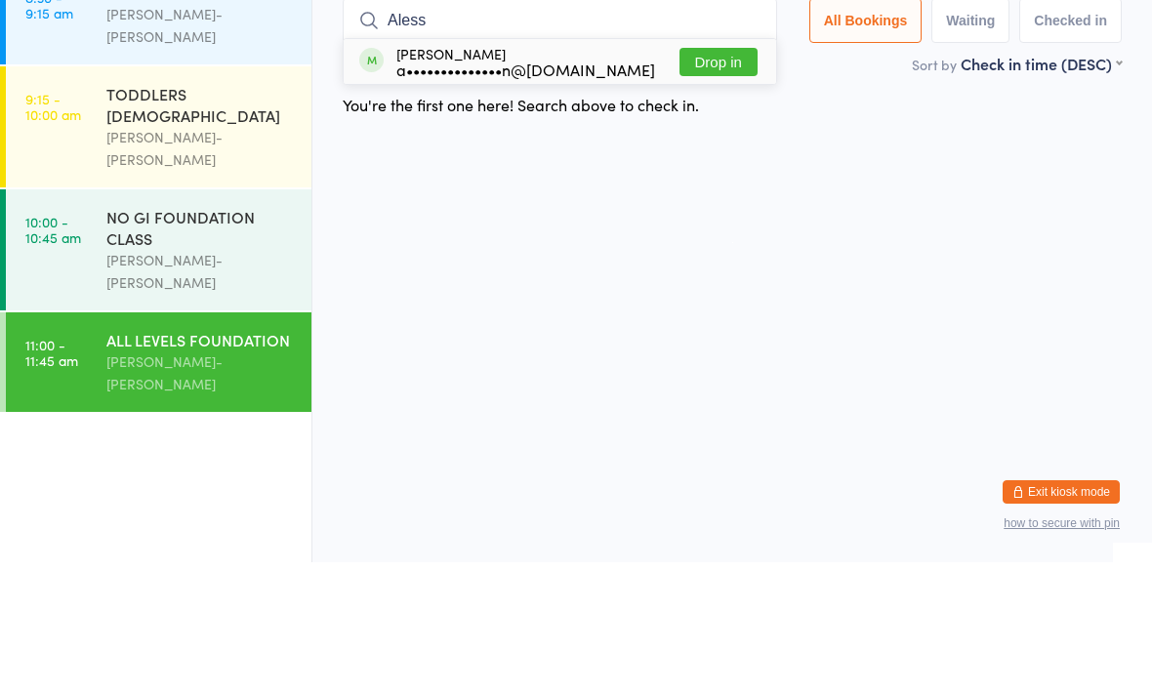
type input "Aless"
click at [733, 179] on button "Drop in" at bounding box center [719, 193] width 78 height 28
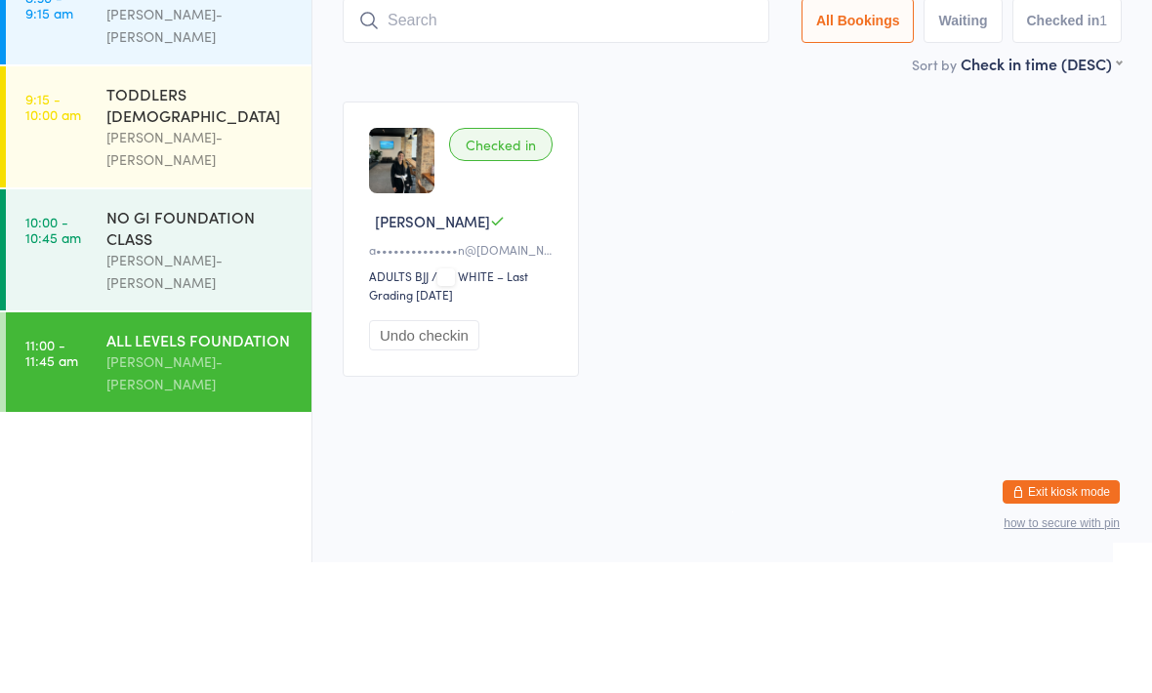
click at [429, 129] on input "search" at bounding box center [556, 151] width 427 height 45
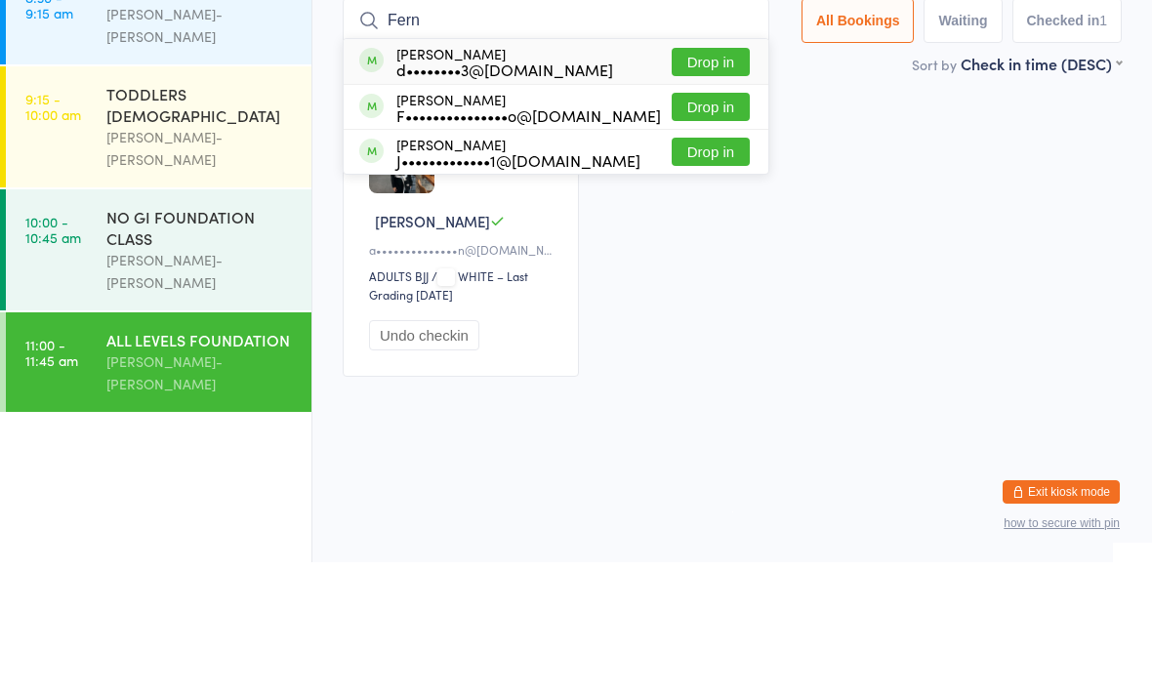
type input "Fern"
click at [674, 224] on button "Drop in" at bounding box center [711, 238] width 78 height 28
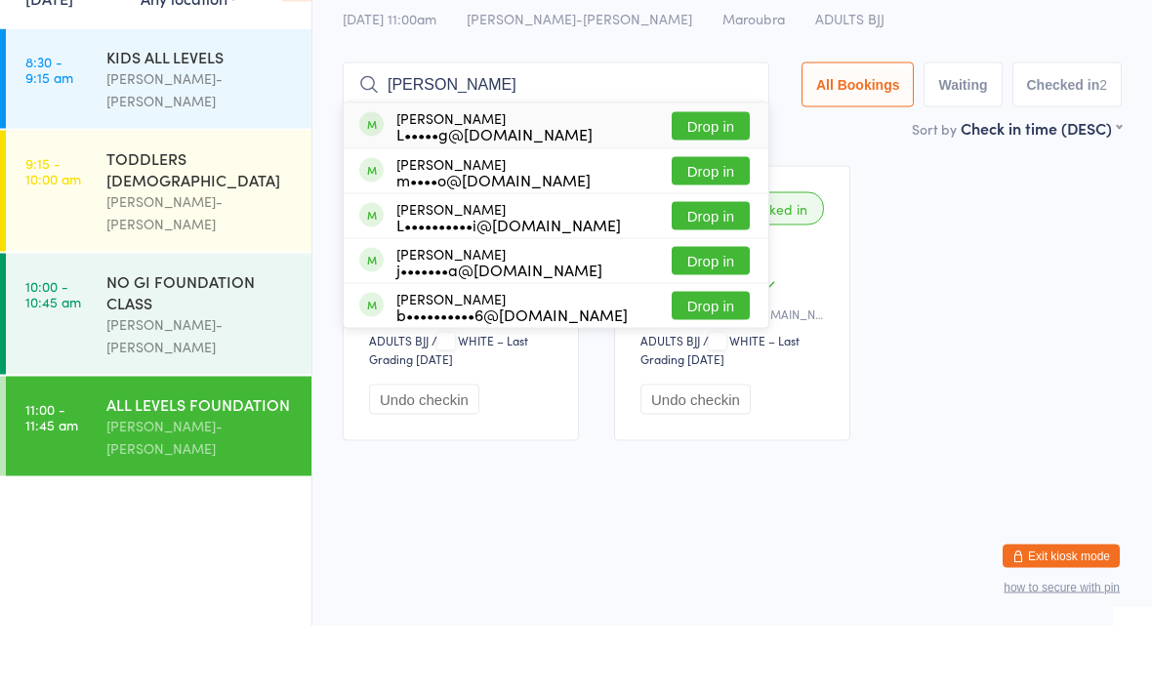
type input "[PERSON_NAME]"
click at [716, 179] on button "Drop in" at bounding box center [711, 193] width 78 height 28
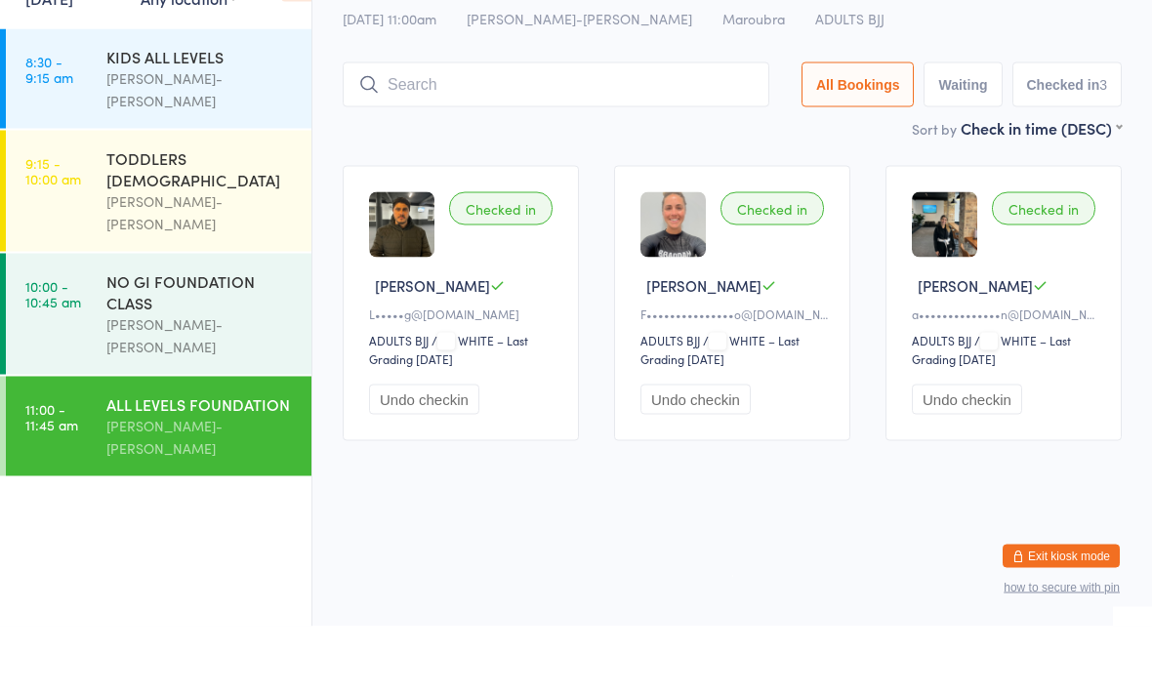
type input "P"
click at [195, 337] on div "NO GI FOUNDATION CLASS" at bounding box center [200, 358] width 188 height 43
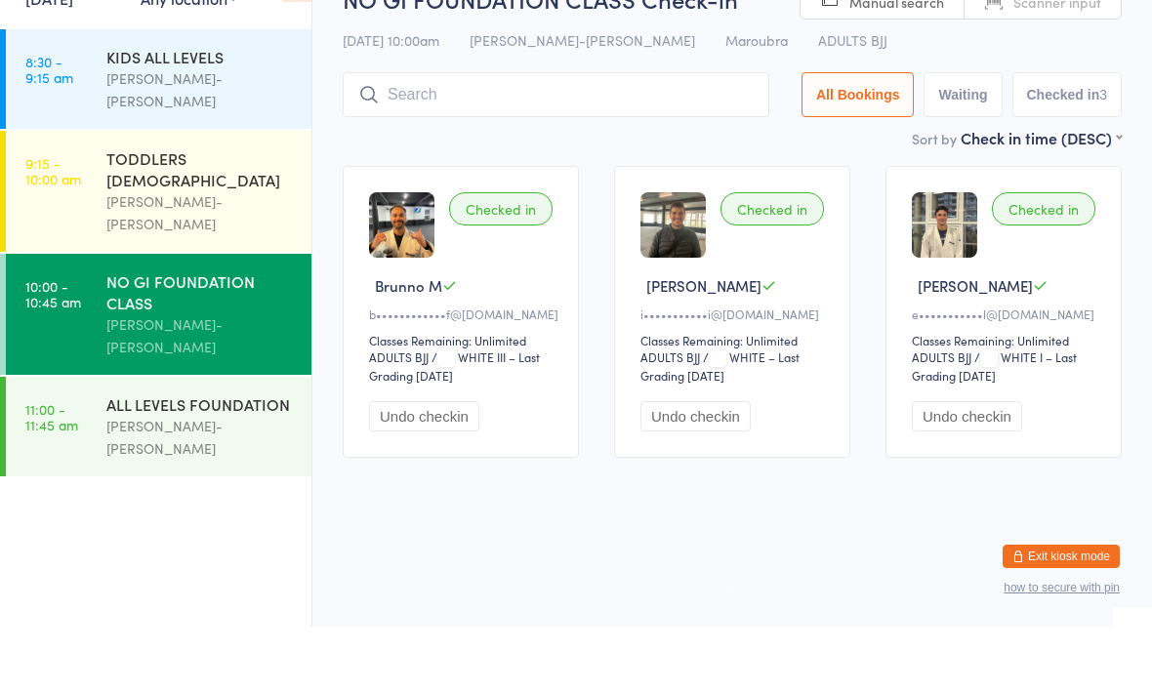
click at [231, 389] on ul "8:30 - 9:15 am KIDS ALL LEVELS [PERSON_NAME]-[PERSON_NAME] 9:15 - 10:00 am TODD…" at bounding box center [155, 395] width 311 height 598
click at [216, 419] on ul "8:30 - 9:15 am KIDS ALL LEVELS [PERSON_NAME]-[PERSON_NAME] 9:15 - 10:00 am TODD…" at bounding box center [155, 395] width 311 height 598
click at [205, 404] on ul "8:30 - 9:15 am KIDS ALL LEVELS [PERSON_NAME]-[PERSON_NAME] 9:15 - 10:00 am TODD…" at bounding box center [155, 395] width 311 height 598
click at [176, 443] on link "11:00 - 11:45 am ALL LEVELS FOUNDATION [PERSON_NAME]-[PERSON_NAME]" at bounding box center [159, 493] width 306 height 100
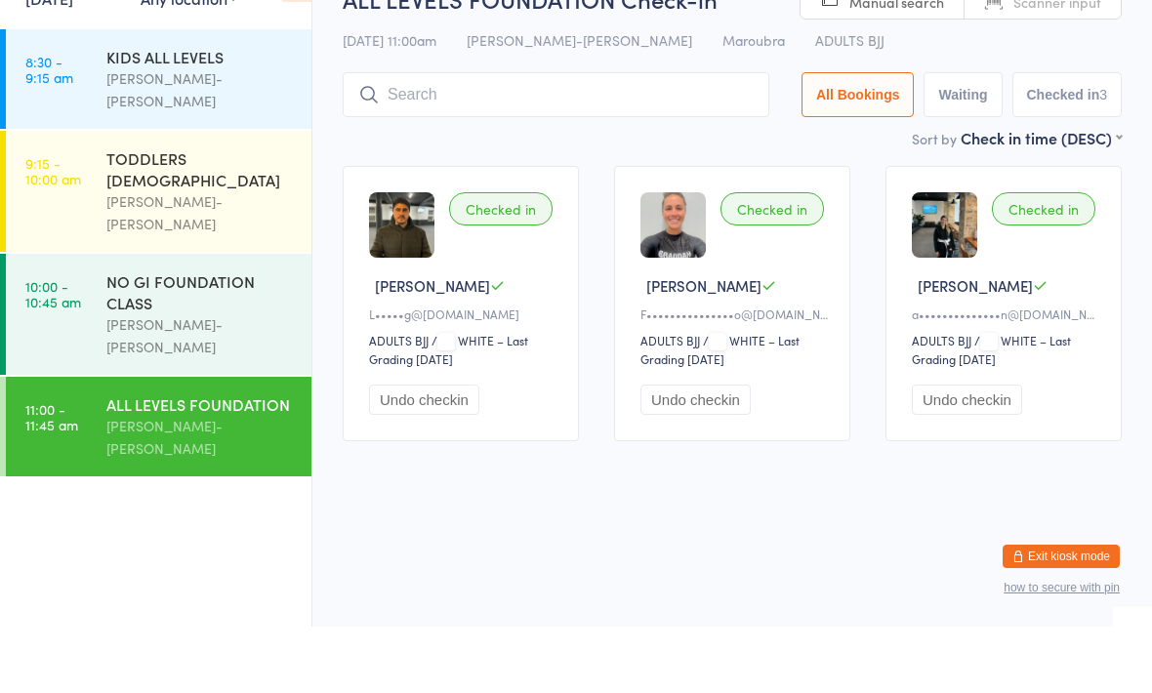
click at [676, 139] on input "search" at bounding box center [556, 161] width 427 height 45
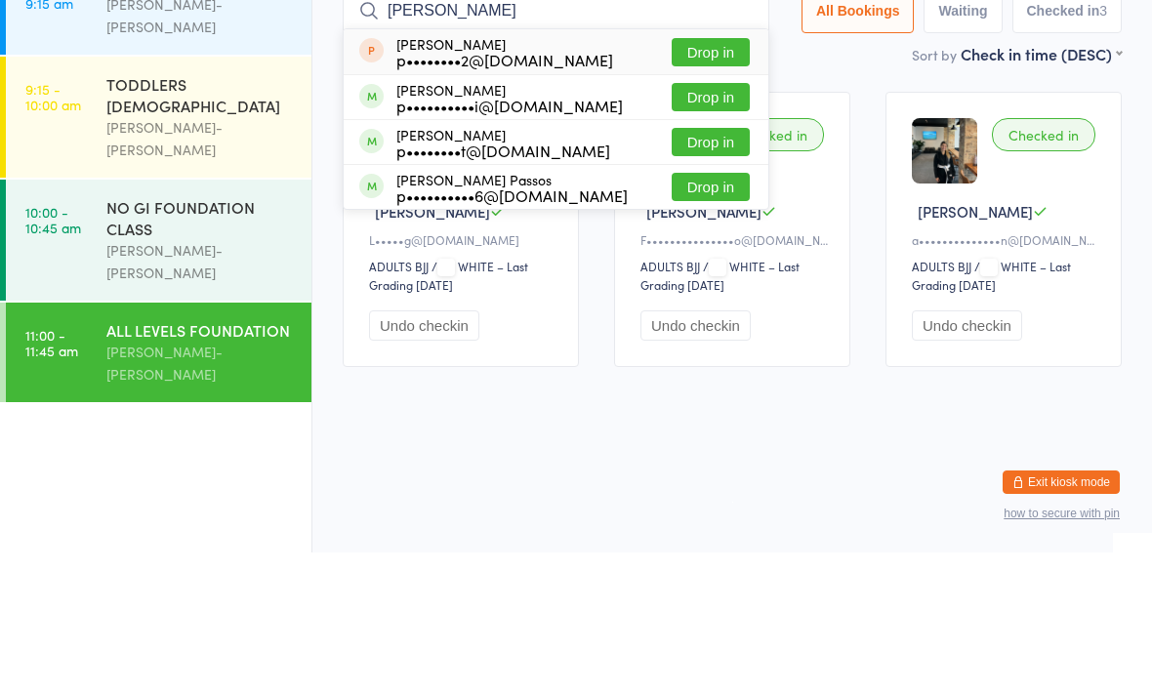
type input "[PERSON_NAME]"
click at [703, 313] on button "Drop in" at bounding box center [711, 327] width 78 height 28
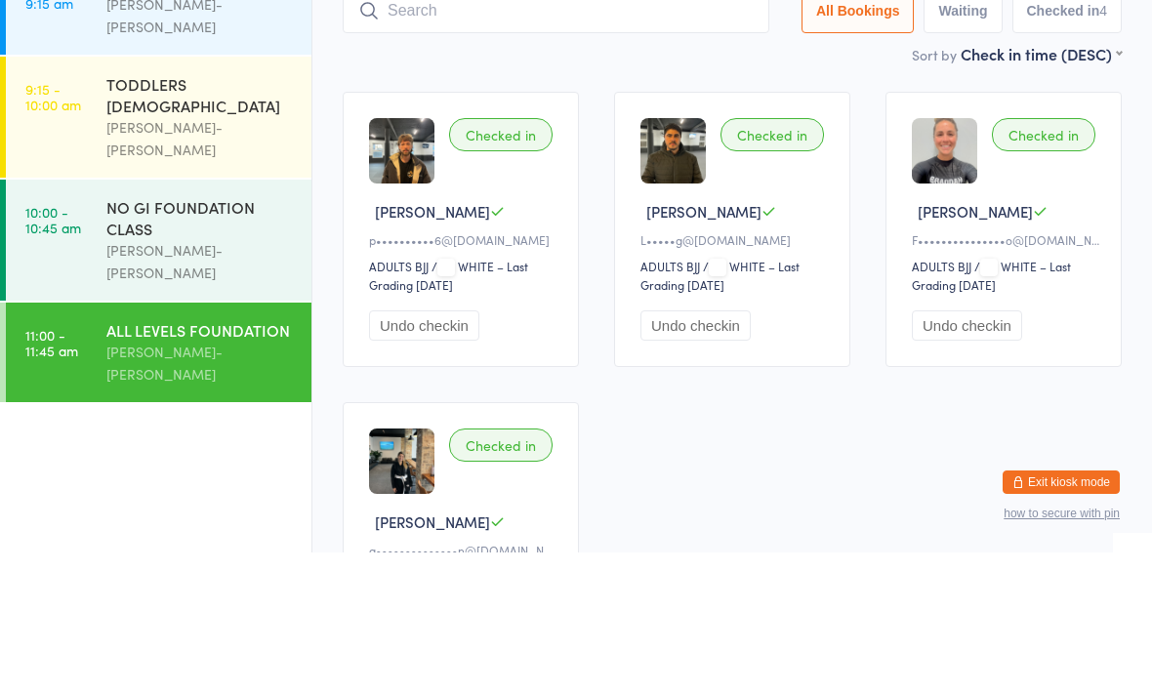
click at [1084, 232] on div "Checked in [PERSON_NAME] P F•••••••••••••••o@[DOMAIN_NAME] ADULTS BJJ ADULTS BJ…" at bounding box center [1004, 369] width 236 height 275
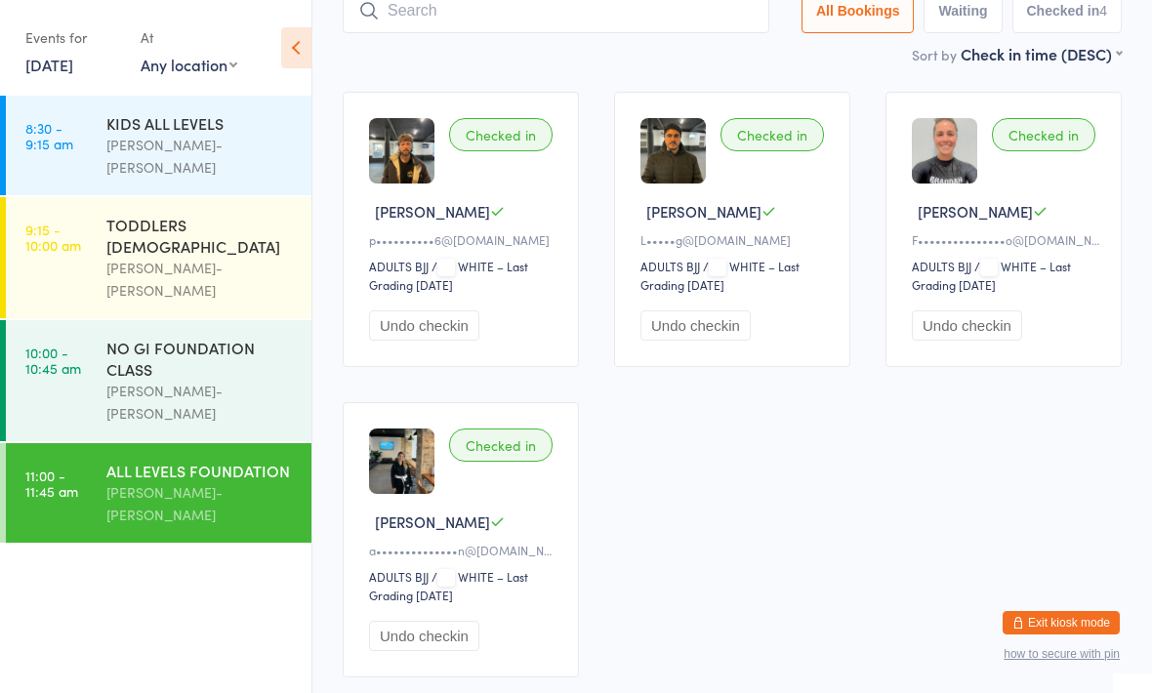
click at [220, 481] on div "[PERSON_NAME]-[PERSON_NAME]" at bounding box center [200, 503] width 188 height 45
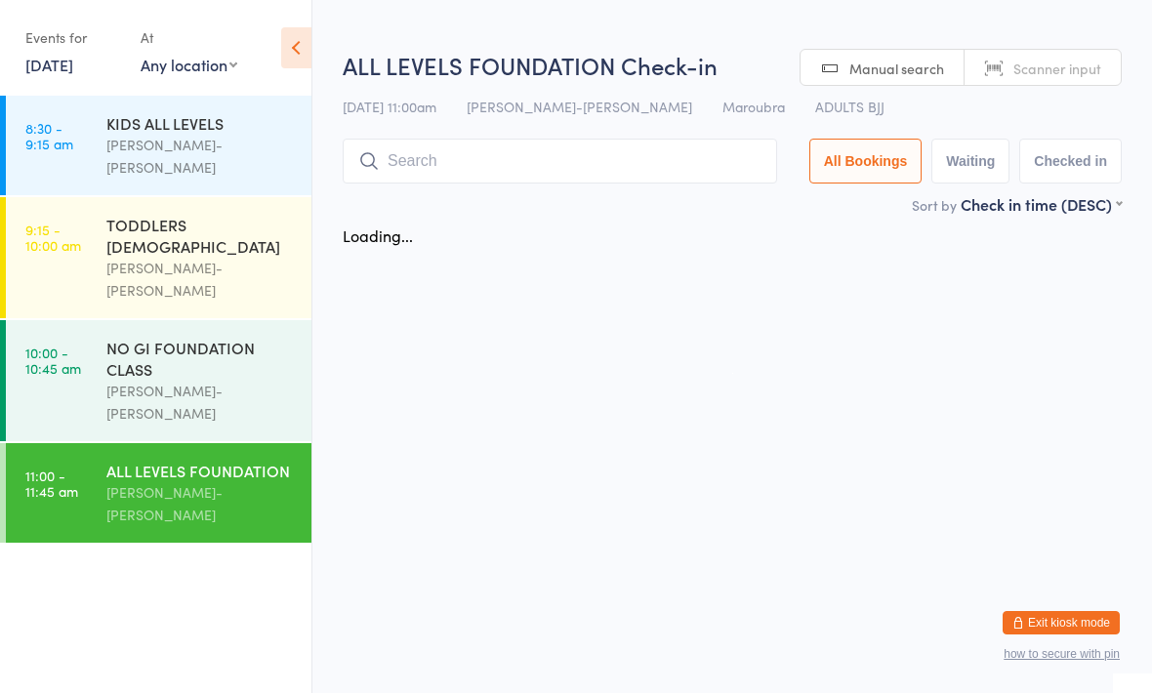
scroll to position [0, 0]
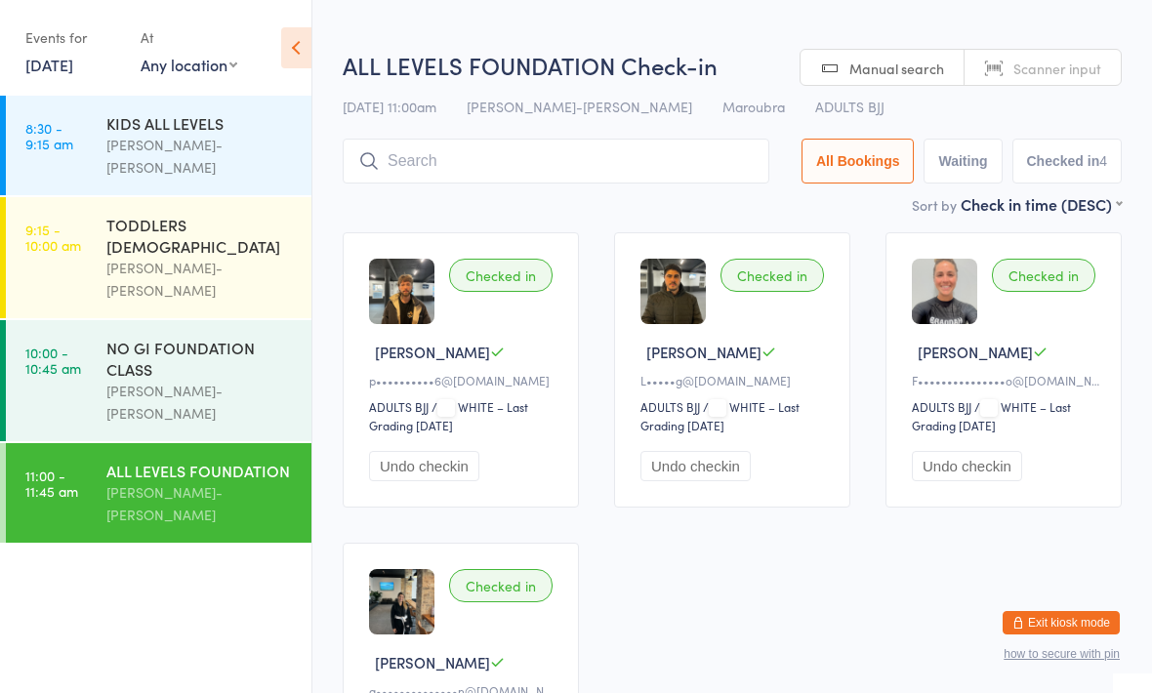
click at [583, 174] on input "search" at bounding box center [556, 161] width 427 height 45
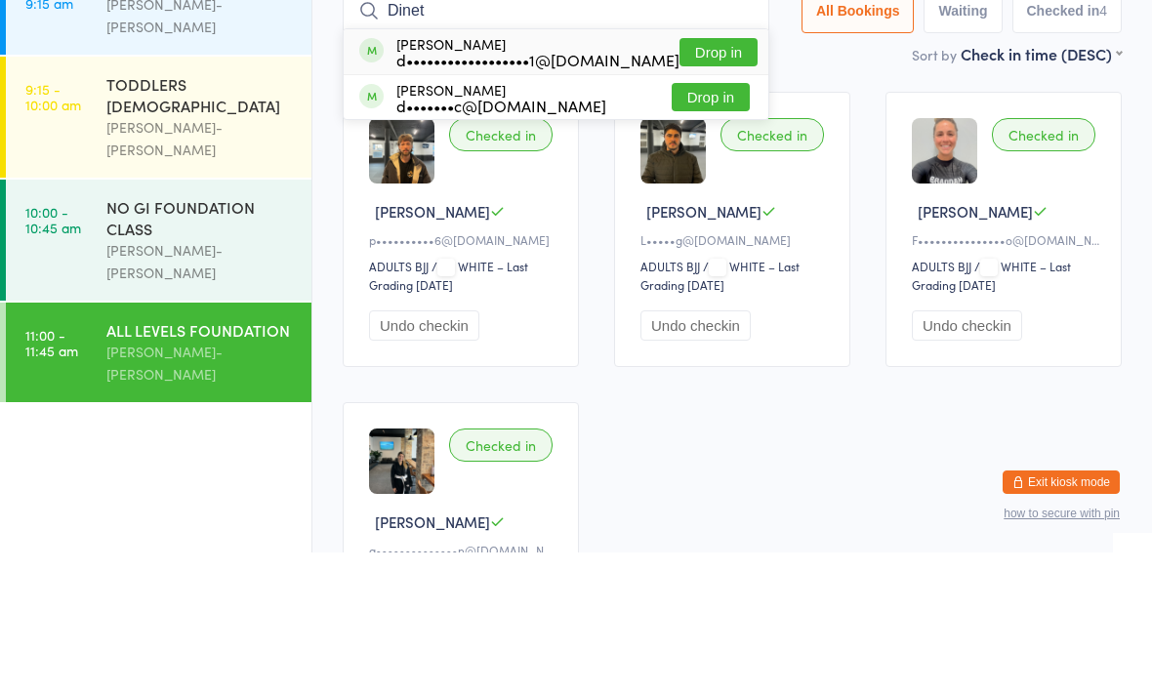
type input "Dinet"
click at [721, 179] on button "Drop in" at bounding box center [719, 193] width 78 height 28
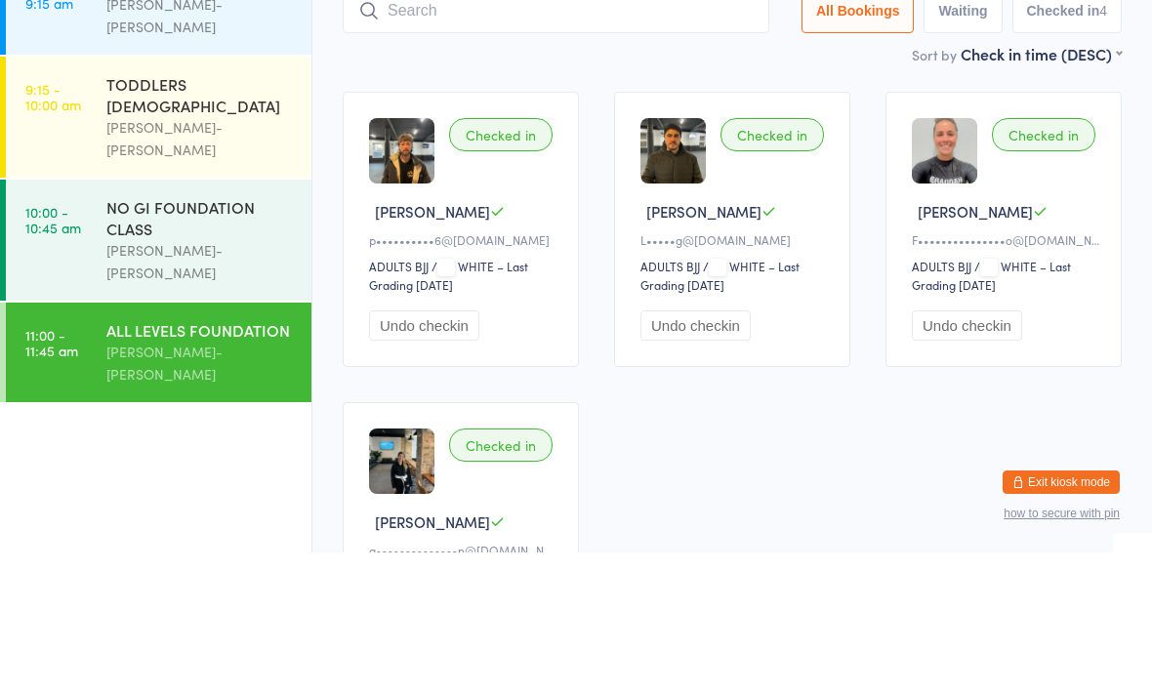
scroll to position [141, 0]
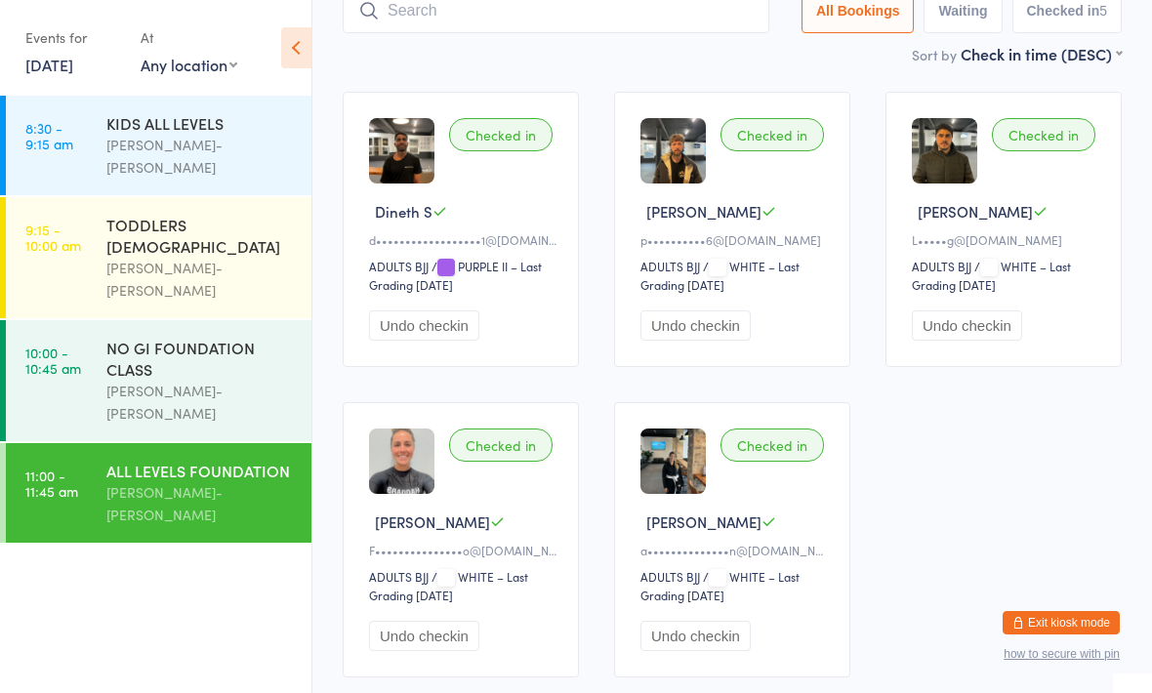
click at [498, 21] on input "search" at bounding box center [556, 10] width 427 height 45
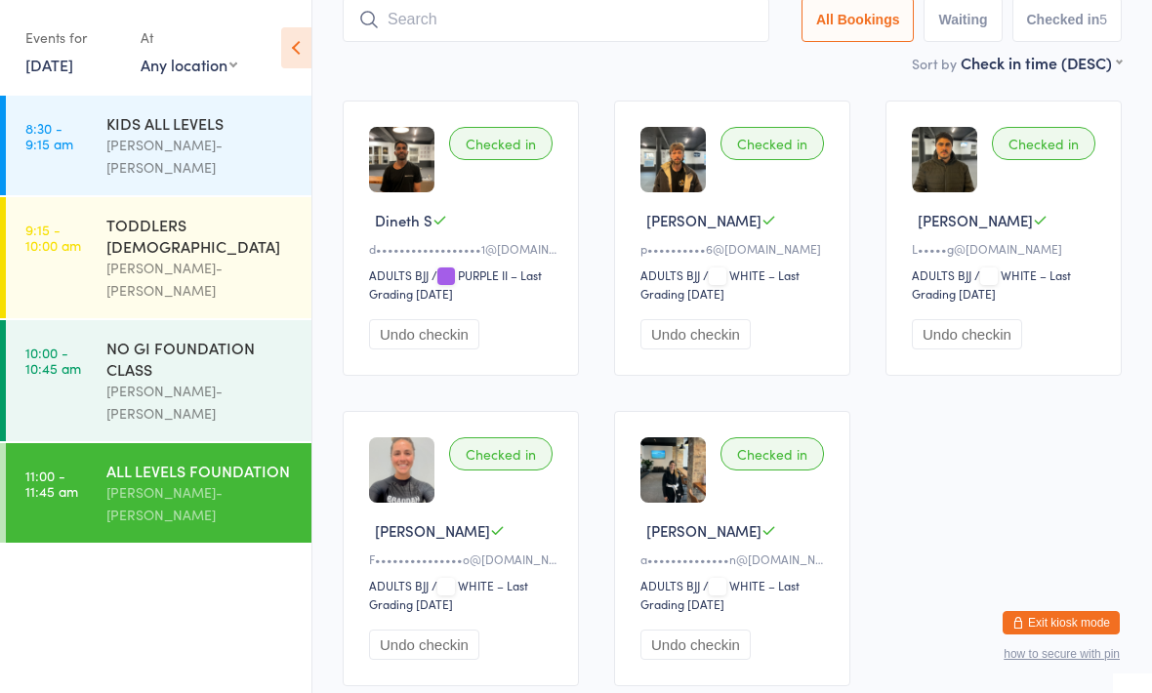
scroll to position [131, 0]
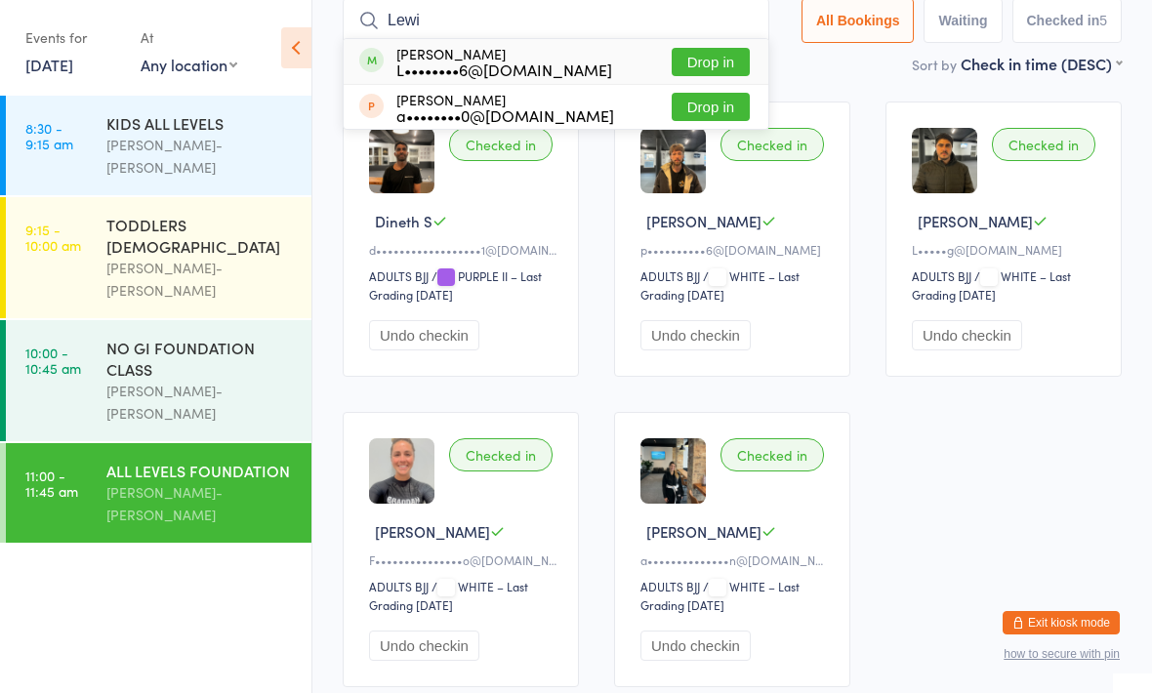
type input "Lewi"
click at [687, 62] on button "Drop in" at bounding box center [711, 62] width 78 height 28
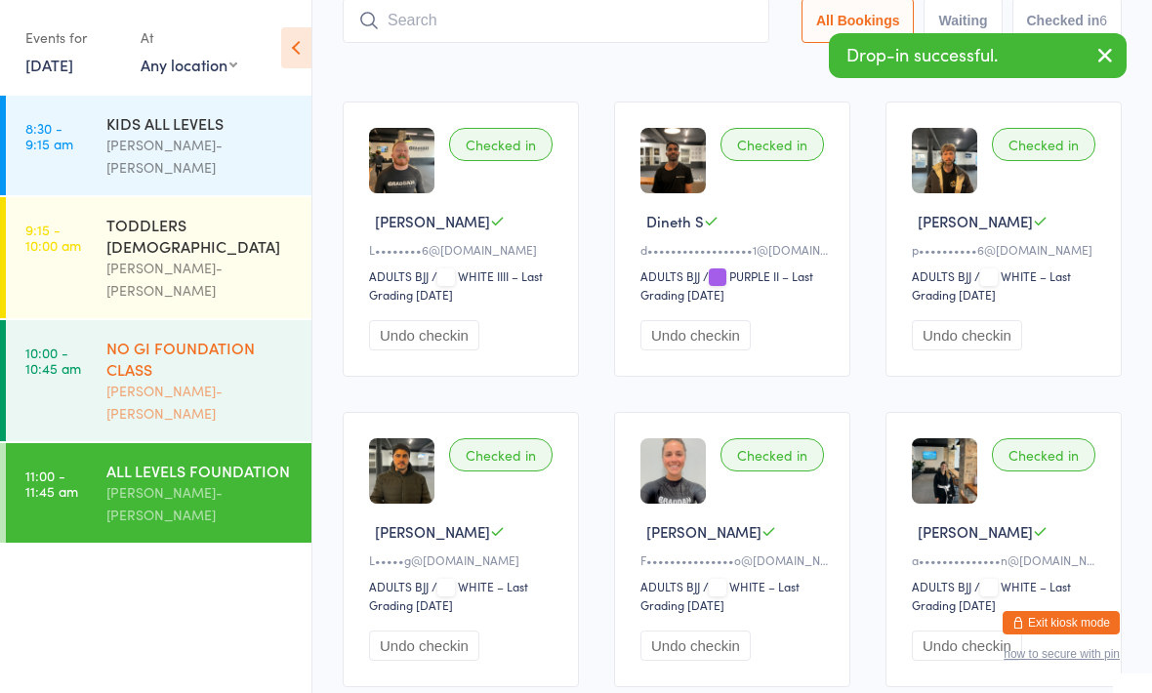
click at [173, 337] on div "NO GI FOUNDATION CLASS" at bounding box center [200, 358] width 188 height 43
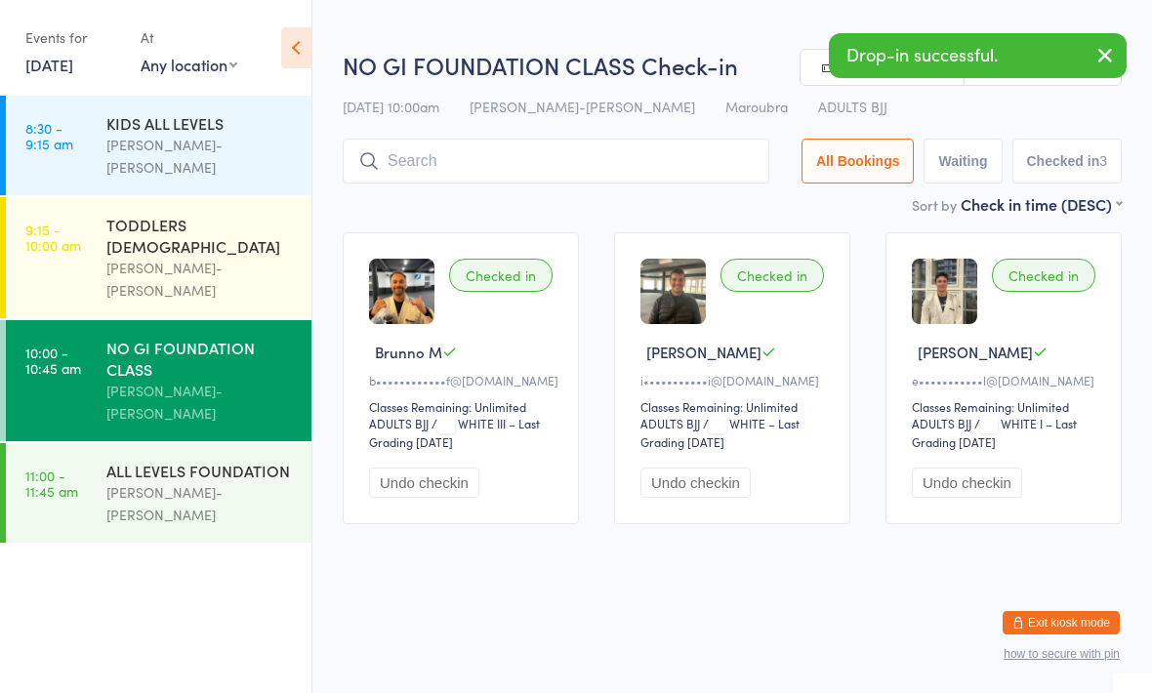
click at [426, 179] on input "search" at bounding box center [556, 161] width 427 height 45
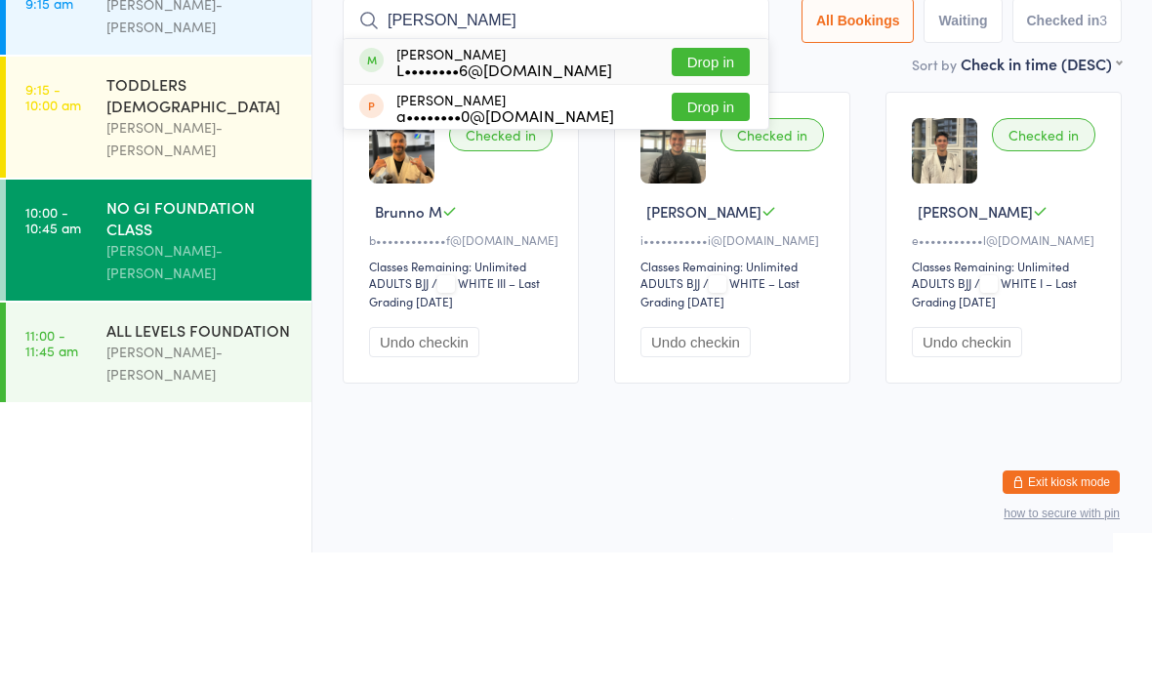
type input "[PERSON_NAME]"
click at [686, 188] on button "Drop in" at bounding box center [711, 202] width 78 height 28
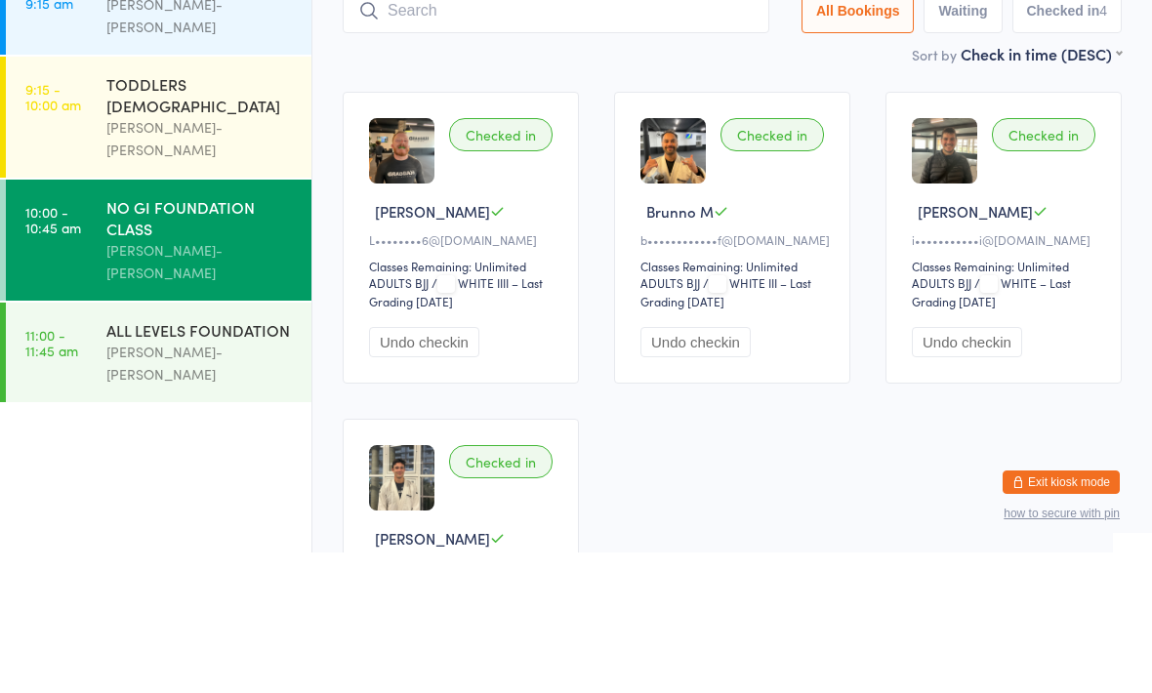
click at [894, 184] on div "Sort by Check in time (DESC) First name (ASC) First name (DESC) Last name (ASC)…" at bounding box center [732, 194] width 779 height 21
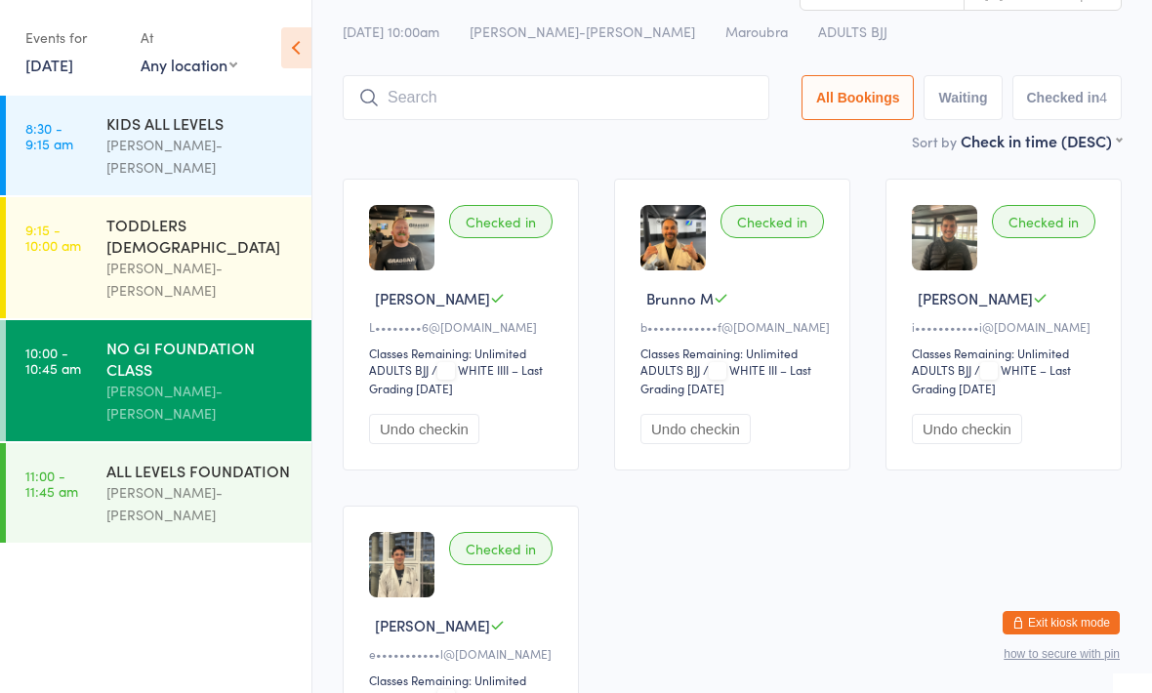
scroll to position [57, 0]
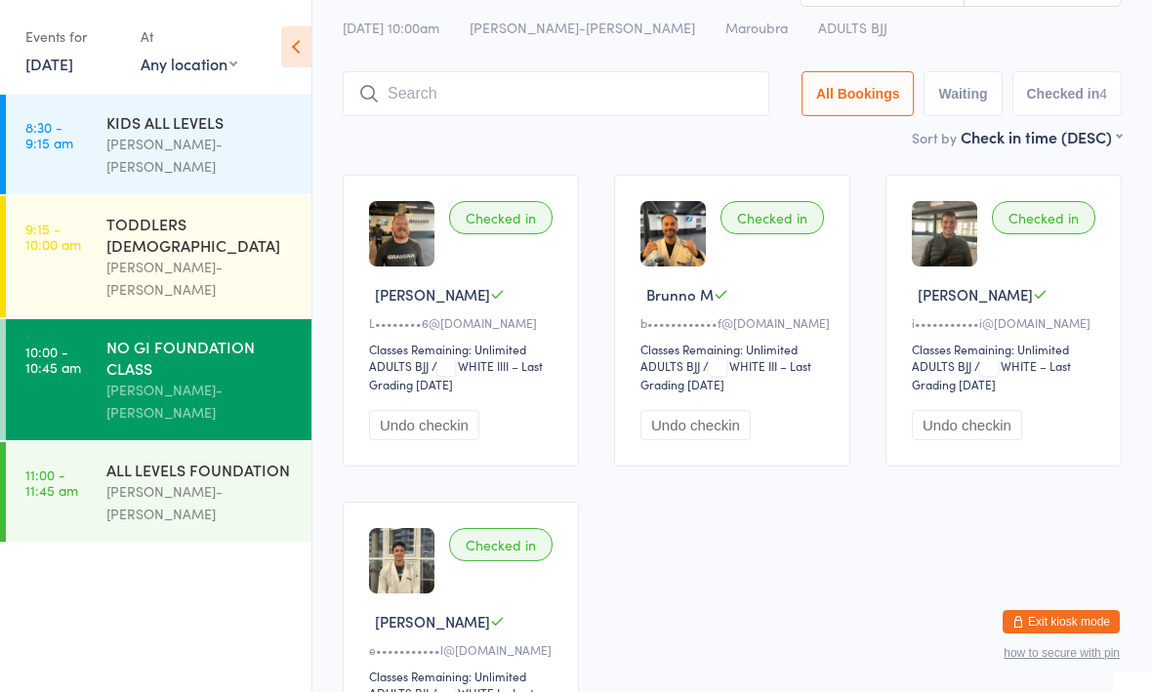
click at [228, 354] on div "NO GI FOUNDATION CLASS [PERSON_NAME]-[PERSON_NAME]" at bounding box center [208, 380] width 205 height 121
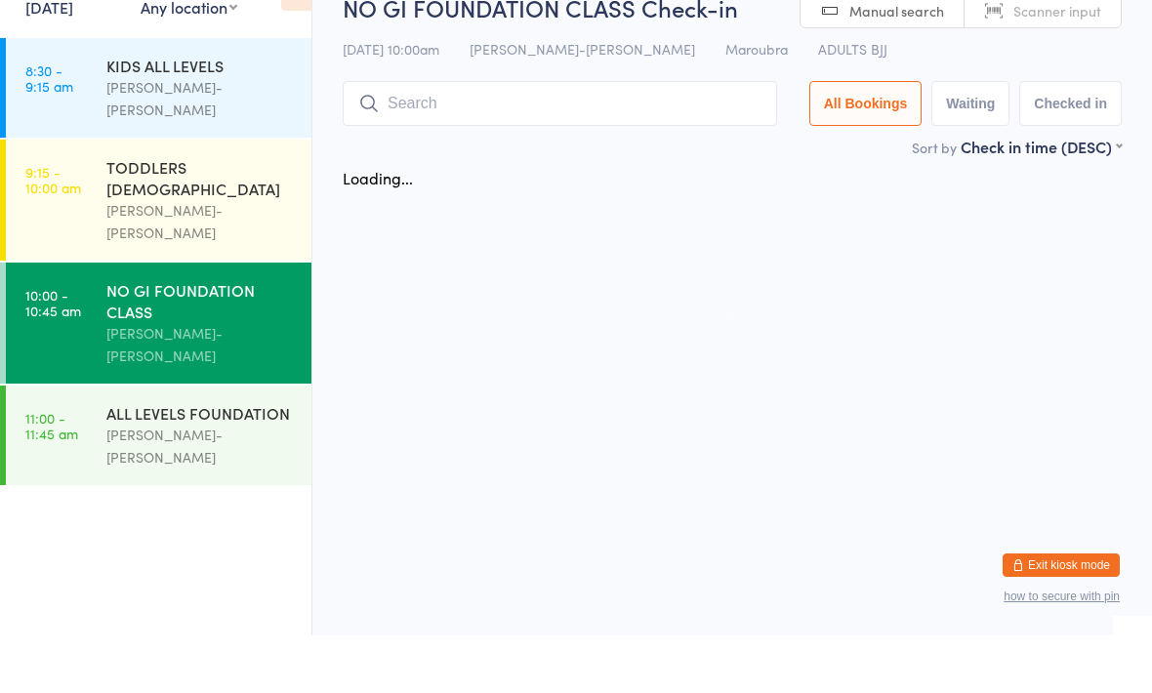
scroll to position [58, 0]
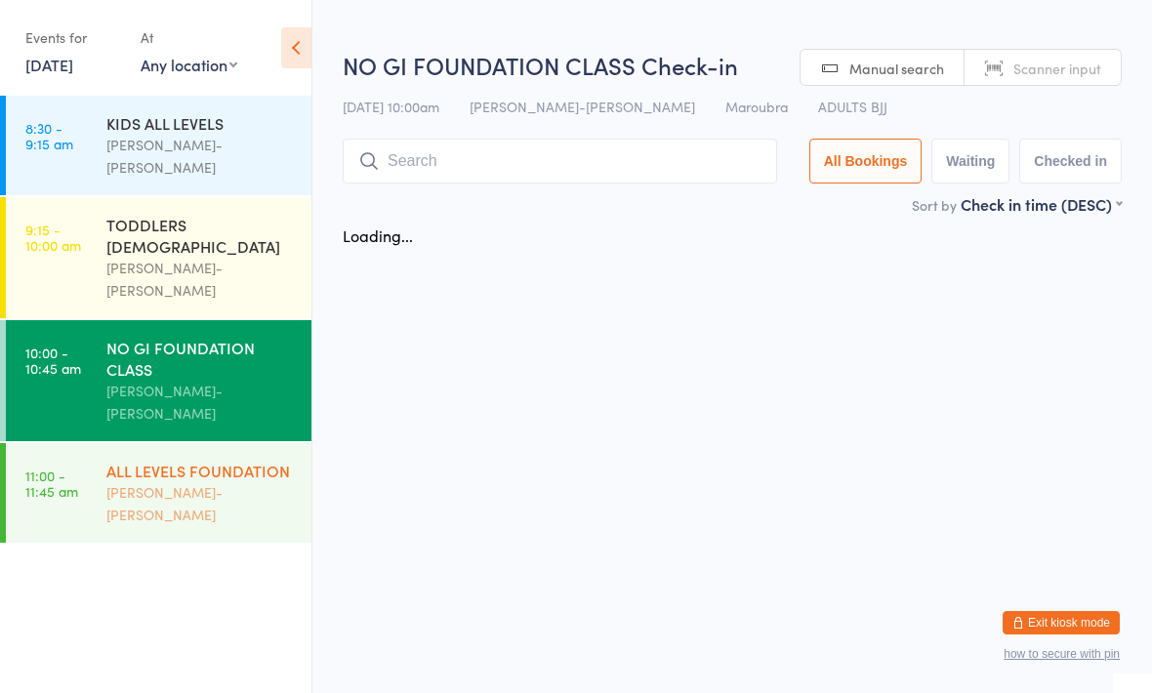
click at [218, 481] on div "[PERSON_NAME]-[PERSON_NAME]" at bounding box center [200, 503] width 188 height 45
